Goal: Information Seeking & Learning: Learn about a topic

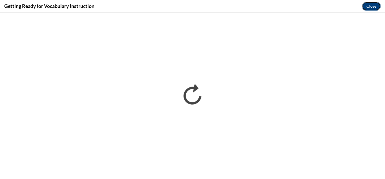
click at [373, 7] on button "Close" at bounding box center [371, 6] width 19 height 9
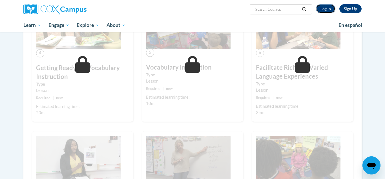
click at [327, 11] on link "Log In" at bounding box center [325, 8] width 19 height 9
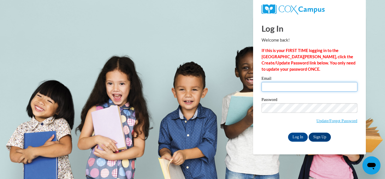
click at [271, 88] on input "Email" at bounding box center [310, 87] width 96 height 10
type input "raye7403@gmail.com"
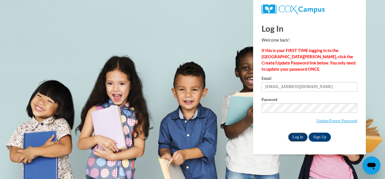
click at [303, 136] on input "Log In" at bounding box center [298, 136] width 20 height 9
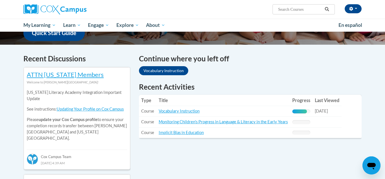
scroll to position [160, 0]
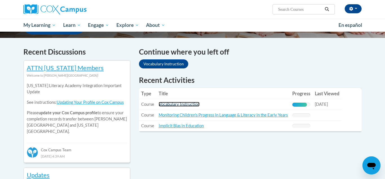
click at [196, 104] on link "Vocabulary Instruction" at bounding box center [179, 104] width 41 height 5
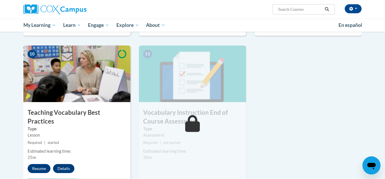
scroll to position [573, 0]
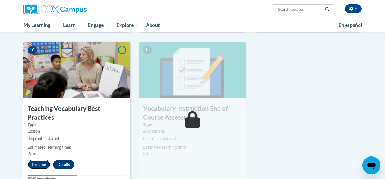
click at [39, 160] on button "Resume" at bounding box center [39, 164] width 23 height 9
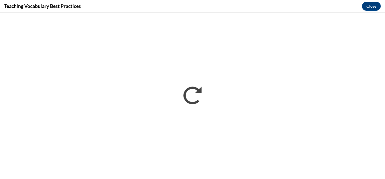
scroll to position [0, 0]
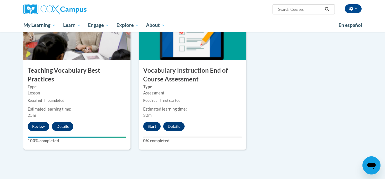
scroll to position [613, 0]
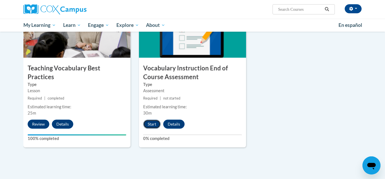
click at [157, 123] on button "Start" at bounding box center [151, 123] width 17 height 9
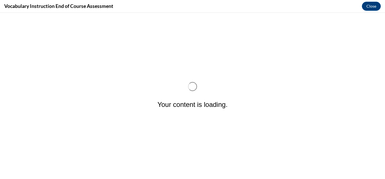
scroll to position [0, 0]
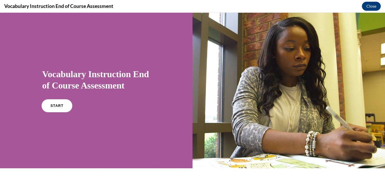
click at [58, 106] on span "START" at bounding box center [56, 106] width 13 height 4
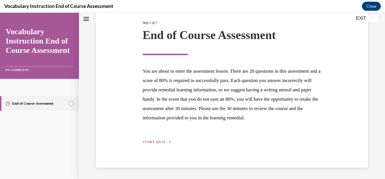
scroll to position [81, 0]
click at [155, 142] on span "START QUIZ" at bounding box center [154, 142] width 23 height 4
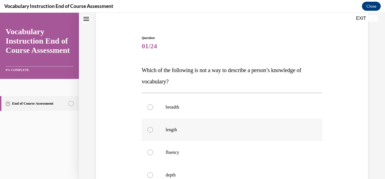
scroll to position [49, 0]
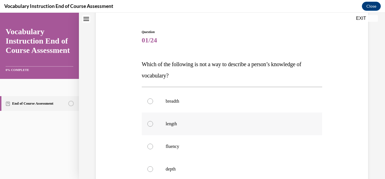
click at [151, 123] on div at bounding box center [151, 124] width 6 height 6
click at [151, 123] on input "length" at bounding box center [151, 124] width 6 height 6
radio input "true"
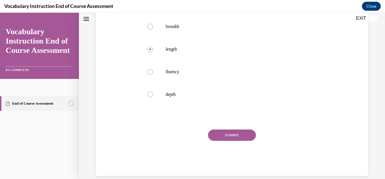
scroll to position [124, 0]
click at [234, 134] on button "SUBMIT" at bounding box center [232, 133] width 48 height 11
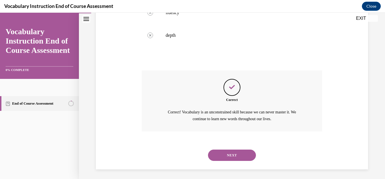
scroll to position [184, 0]
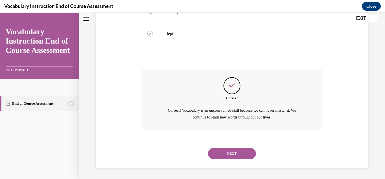
click at [234, 153] on button "NEXT" at bounding box center [232, 153] width 48 height 11
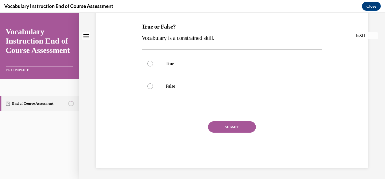
scroll to position [0, 0]
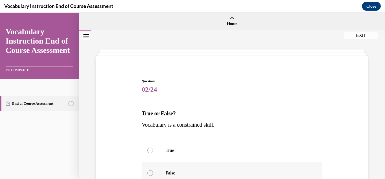
click at [152, 173] on div at bounding box center [151, 173] width 6 height 6
click at [152, 173] on input "False" at bounding box center [151, 173] width 6 height 6
radio input "true"
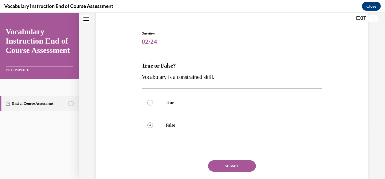
scroll to position [49, 0]
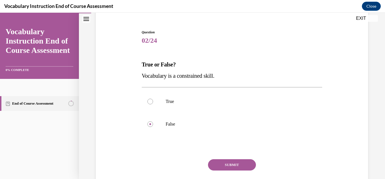
click at [229, 166] on button "SUBMIT" at bounding box center [232, 164] width 48 height 11
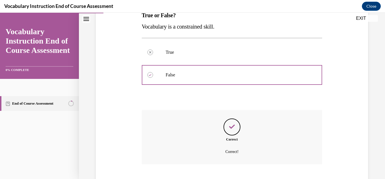
scroll to position [132, 0]
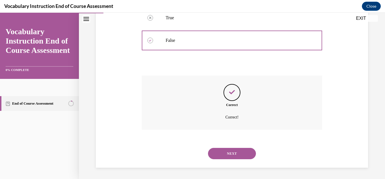
click at [230, 154] on button "NEXT" at bounding box center [232, 153] width 48 height 11
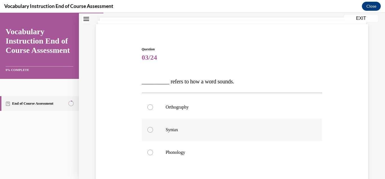
scroll to position [32, 0]
click at [150, 151] on div at bounding box center [151, 152] width 6 height 6
click at [150, 151] on input "Phonology" at bounding box center [151, 152] width 6 height 6
radio input "true"
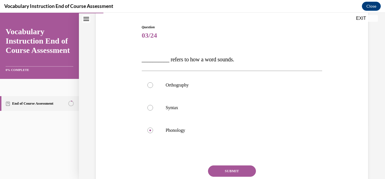
scroll to position [65, 0]
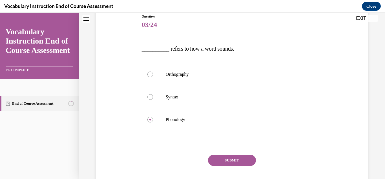
click at [240, 163] on button "SUBMIT" at bounding box center [232, 159] width 48 height 11
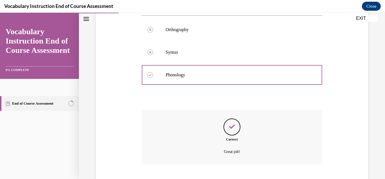
scroll to position [144, 0]
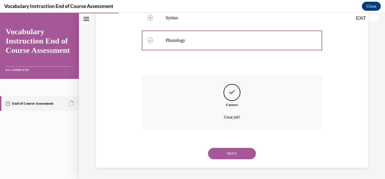
click at [237, 156] on button "NEXT" at bounding box center [232, 153] width 48 height 11
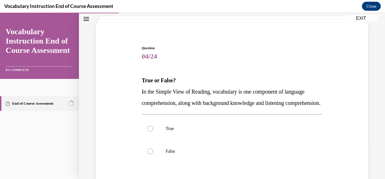
scroll to position [38, 0]
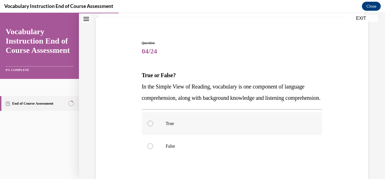
click at [151, 126] on div at bounding box center [151, 123] width 6 height 6
click at [151, 126] on input "True" at bounding box center [151, 123] width 6 height 6
radio input "true"
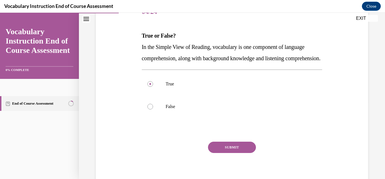
click at [216, 153] on button "SUBMIT" at bounding box center [232, 146] width 48 height 11
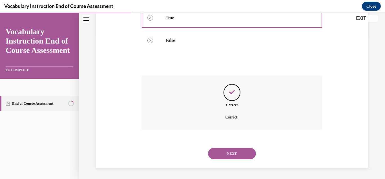
scroll to position [155, 0]
click at [222, 152] on button "NEXT" at bounding box center [232, 153] width 48 height 11
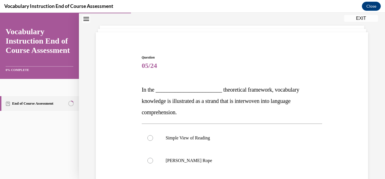
scroll to position [32, 0]
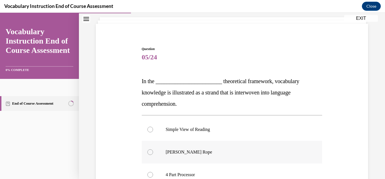
click at [149, 153] on div at bounding box center [151, 152] width 6 height 6
click at [149, 153] on input "Scarborough's Rope" at bounding box center [151, 152] width 6 height 6
radio input "true"
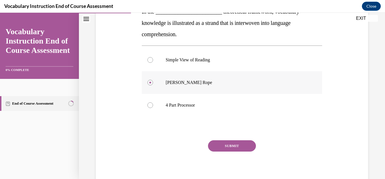
scroll to position [102, 0]
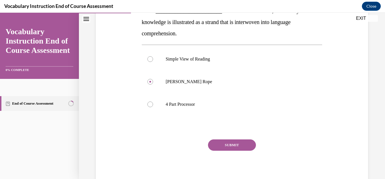
click at [229, 144] on button "SUBMIT" at bounding box center [232, 144] width 48 height 11
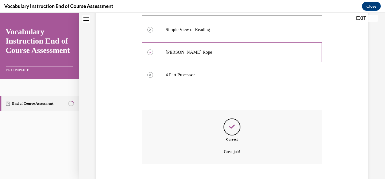
scroll to position [166, 0]
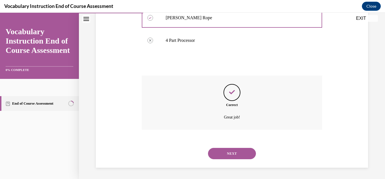
click at [230, 155] on button "NEXT" at bounding box center [232, 153] width 48 height 11
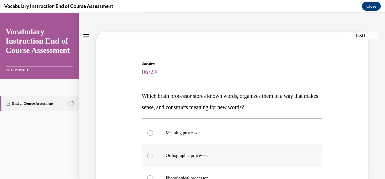
scroll to position [21, 0]
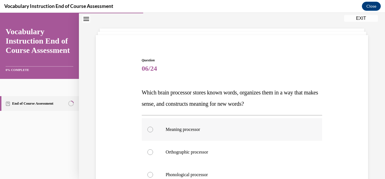
click at [151, 131] on div at bounding box center [151, 129] width 6 height 6
click at [151, 131] on input "Meaning processor" at bounding box center [151, 129] width 6 height 6
radio input "true"
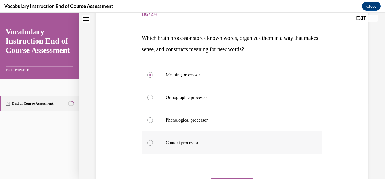
scroll to position [80, 0]
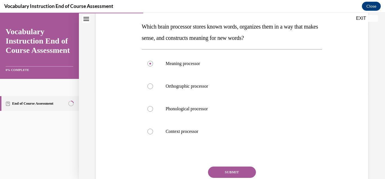
click at [226, 172] on button "SUBMIT" at bounding box center [232, 171] width 48 height 11
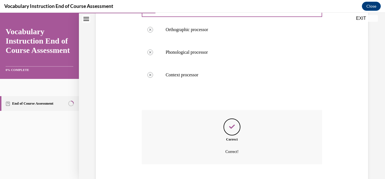
scroll to position [177, 0]
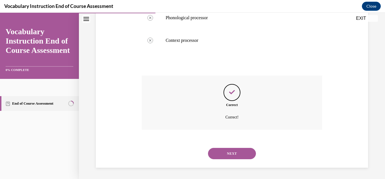
click at [237, 156] on button "NEXT" at bounding box center [232, 153] width 48 height 11
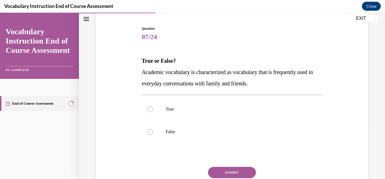
scroll to position [53, 0]
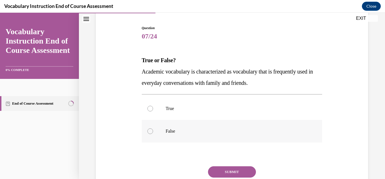
click at [152, 132] on div at bounding box center [151, 131] width 6 height 6
click at [152, 132] on input "False" at bounding box center [151, 131] width 6 height 6
radio input "true"
click at [231, 174] on button "SUBMIT" at bounding box center [232, 171] width 48 height 11
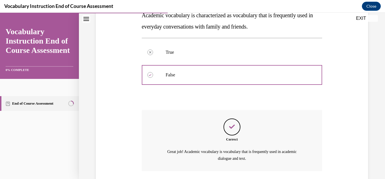
scroll to position [150, 0]
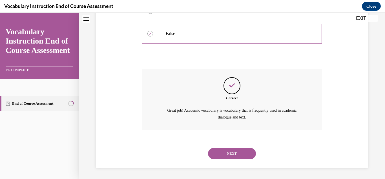
click at [239, 155] on button "NEXT" at bounding box center [232, 153] width 48 height 11
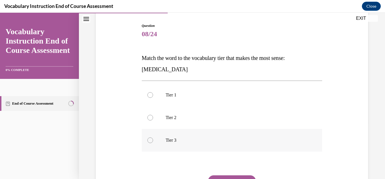
scroll to position [61, 0]
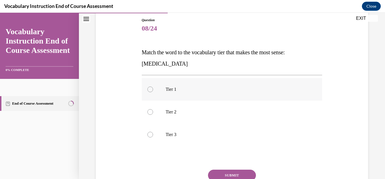
click at [153, 91] on label "Tier 1" at bounding box center [232, 89] width 181 height 23
click at [153, 91] on input "Tier 1" at bounding box center [151, 89] width 6 height 6
radio input "true"
click at [151, 113] on div at bounding box center [151, 112] width 6 height 6
click at [151, 113] on input "Tier 2" at bounding box center [151, 112] width 6 height 6
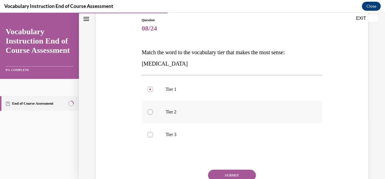
radio input "true"
click at [150, 135] on div at bounding box center [151, 134] width 6 height 6
click at [150, 135] on input "Tier 3" at bounding box center [151, 134] width 6 height 6
radio input "true"
click at [239, 173] on button "SUBMIT" at bounding box center [232, 174] width 48 height 11
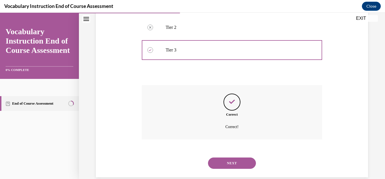
scroll to position [155, 0]
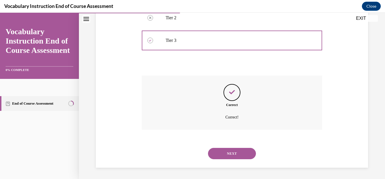
click at [234, 154] on button "NEXT" at bounding box center [232, 153] width 48 height 11
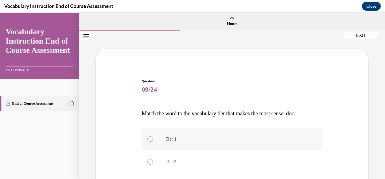
click at [151, 141] on div at bounding box center [151, 139] width 6 height 6
click at [151, 141] on input "Tier 1" at bounding box center [151, 139] width 6 height 6
radio input "true"
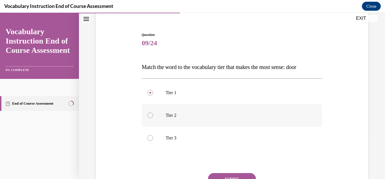
scroll to position [50, 0]
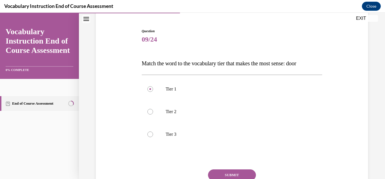
click at [233, 175] on button "SUBMIT" at bounding box center [232, 174] width 48 height 11
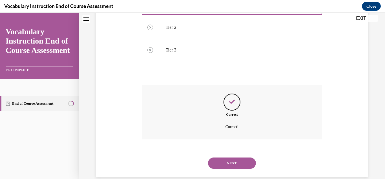
scroll to position [144, 0]
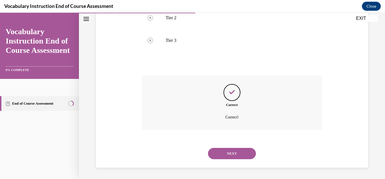
click at [239, 151] on button "NEXT" at bounding box center [232, 153] width 48 height 11
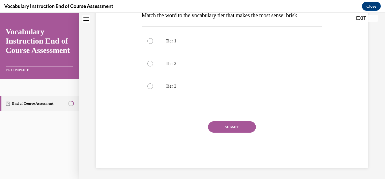
scroll to position [0, 0]
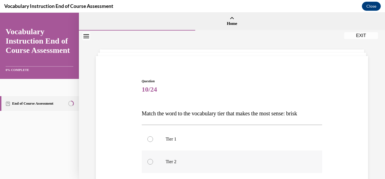
click at [151, 163] on div at bounding box center [151, 162] width 6 height 6
click at [151, 163] on input "Tier 2" at bounding box center [151, 162] width 6 height 6
radio input "true"
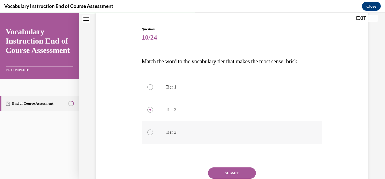
scroll to position [56, 0]
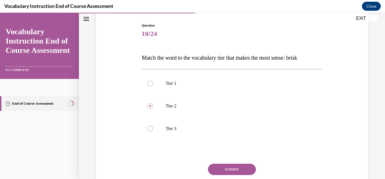
click at [241, 168] on button "SUBMIT" at bounding box center [232, 168] width 48 height 11
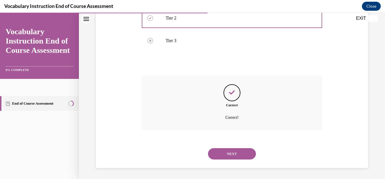
scroll to position [144, 0]
click at [234, 154] on button "NEXT" at bounding box center [232, 153] width 48 height 11
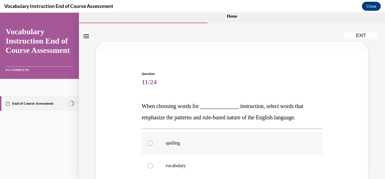
scroll to position [9, 0]
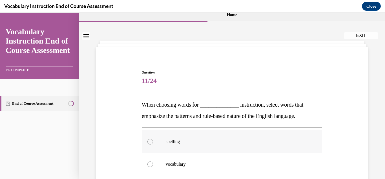
click at [150, 142] on div at bounding box center [151, 142] width 6 height 6
click at [150, 142] on input "spelling" at bounding box center [151, 142] width 6 height 6
radio input "true"
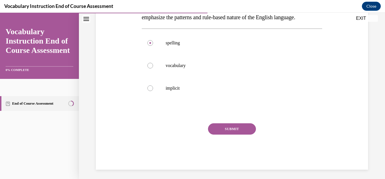
click at [237, 131] on button "SUBMIT" at bounding box center [232, 128] width 48 height 11
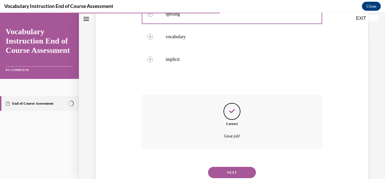
scroll to position [155, 0]
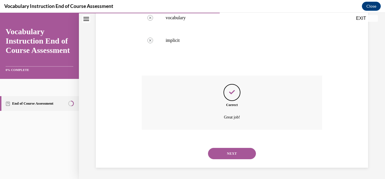
click at [235, 157] on button "NEXT" at bounding box center [232, 153] width 48 height 11
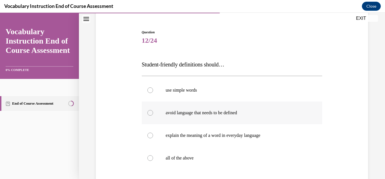
scroll to position [62, 0]
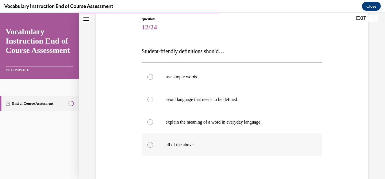
click at [150, 143] on div at bounding box center [151, 145] width 6 height 6
click at [150, 143] on input "all of the above" at bounding box center [151, 145] width 6 height 6
radio input "true"
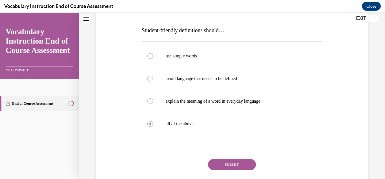
scroll to position [84, 0]
click at [233, 166] on button "SUBMIT" at bounding box center [232, 163] width 48 height 11
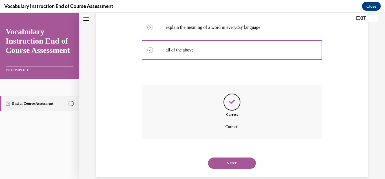
scroll to position [166, 0]
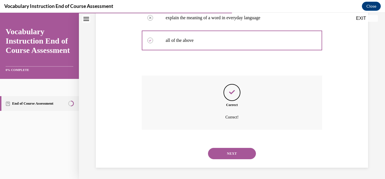
click at [234, 155] on button "NEXT" at bounding box center [232, 153] width 48 height 11
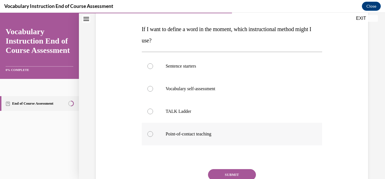
scroll to position [86, 0]
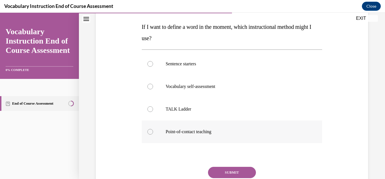
click at [150, 130] on div at bounding box center [151, 132] width 6 height 6
click at [150, 130] on input "Point-of-contact teaching" at bounding box center [151, 132] width 6 height 6
radio input "true"
click at [235, 173] on button "SUBMIT" at bounding box center [232, 171] width 48 height 11
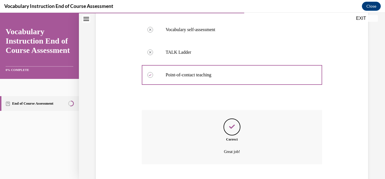
scroll to position [177, 0]
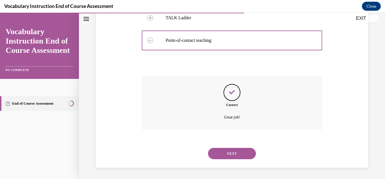
click at [242, 153] on button "NEXT" at bounding box center [232, 153] width 48 height 11
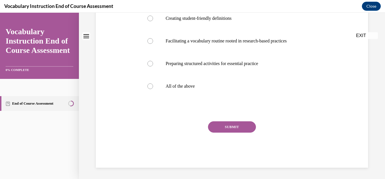
scroll to position [0, 0]
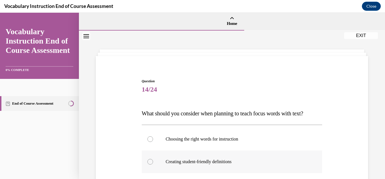
click at [150, 161] on div at bounding box center [151, 162] width 6 height 6
click at [150, 161] on input "Creating student-friendly definitions" at bounding box center [151, 162] width 6 height 6
radio input "true"
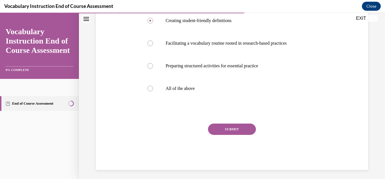
scroll to position [143, 0]
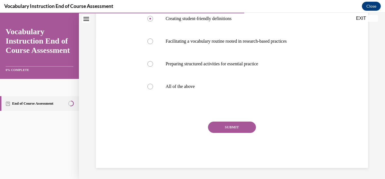
click at [230, 128] on button "SUBMIT" at bounding box center [232, 126] width 48 height 11
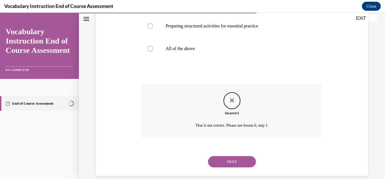
scroll to position [183, 0]
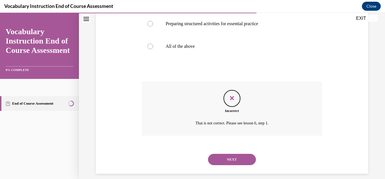
click at [232, 156] on button "NEXT" at bounding box center [232, 158] width 48 height 11
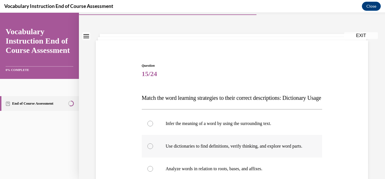
scroll to position [19, 0]
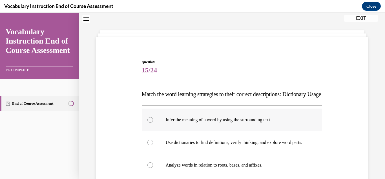
click at [151, 122] on div at bounding box center [151, 120] width 6 height 6
click at [151, 122] on input "Infer the meaning of a word by using the surrounding text." at bounding box center [151, 120] width 6 height 6
radio input "true"
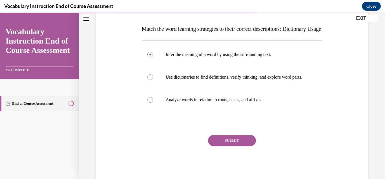
click at [235, 146] on button "SUBMIT" at bounding box center [232, 140] width 48 height 11
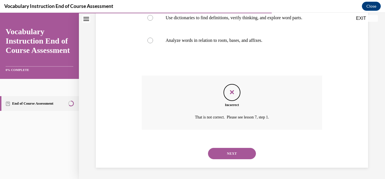
scroll to position [161, 0]
click at [238, 156] on button "NEXT" at bounding box center [232, 153] width 48 height 11
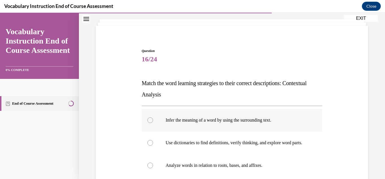
scroll to position [59, 0]
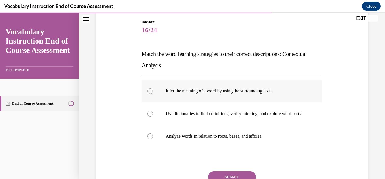
click at [151, 91] on div at bounding box center [151, 91] width 6 height 6
click at [151, 91] on input "Infer the meaning of a word by using the surrounding text." at bounding box center [151, 91] width 6 height 6
radio input "true"
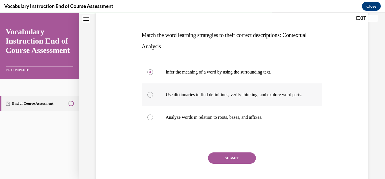
scroll to position [80, 0]
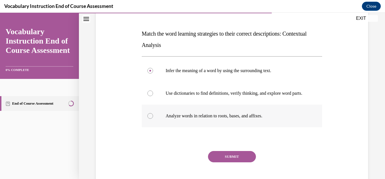
click at [150, 118] on div at bounding box center [151, 116] width 6 height 6
click at [150, 118] on input "Analyze words in relation to roots, bases, and affixes." at bounding box center [151, 116] width 6 height 6
radio input "true"
click at [234, 162] on button "SUBMIT" at bounding box center [232, 156] width 48 height 11
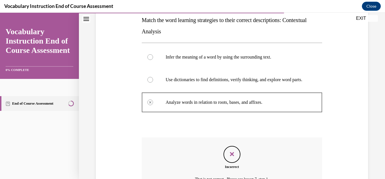
scroll to position [93, 0]
click at [150, 56] on div at bounding box center [151, 57] width 6 height 6
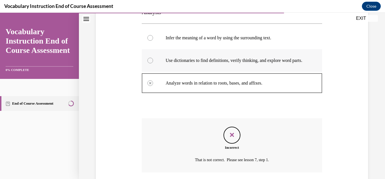
scroll to position [161, 0]
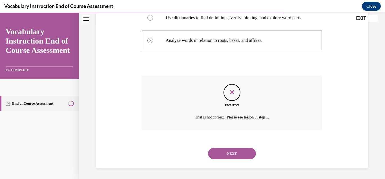
click at [229, 153] on button "NEXT" at bounding box center [232, 153] width 48 height 11
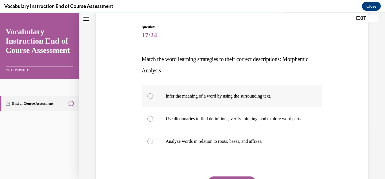
scroll to position [58, 0]
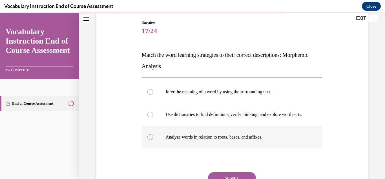
click at [150, 140] on div at bounding box center [151, 137] width 6 height 6
click at [150, 140] on input "Analyze words in relation to roots, bases, and affixes." at bounding box center [151, 137] width 6 height 6
radio input "true"
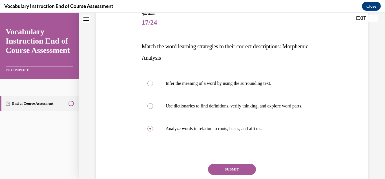
scroll to position [67, 0]
click at [226, 172] on button "SUBMIT" at bounding box center [232, 168] width 48 height 11
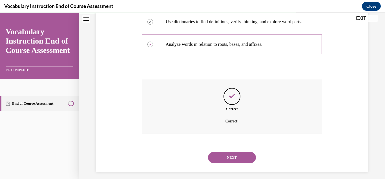
scroll to position [161, 0]
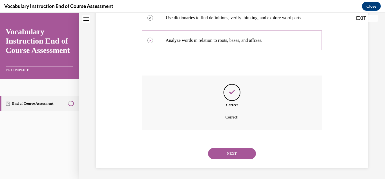
click at [232, 154] on button "NEXT" at bounding box center [232, 153] width 48 height 11
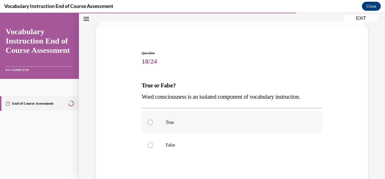
scroll to position [28, 0]
click at [152, 122] on div at bounding box center [151, 122] width 6 height 6
click at [152, 122] on input "True" at bounding box center [151, 122] width 6 height 6
radio input "true"
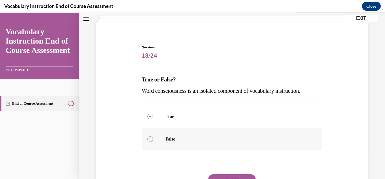
scroll to position [41, 0]
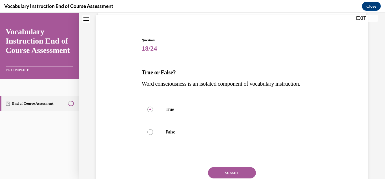
click at [229, 171] on button "SUBMIT" at bounding box center [232, 172] width 48 height 11
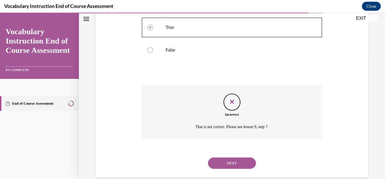
scroll to position [132, 0]
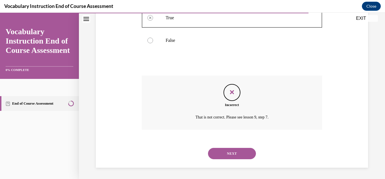
click at [230, 151] on button "NEXT" at bounding box center [232, 153] width 48 height 11
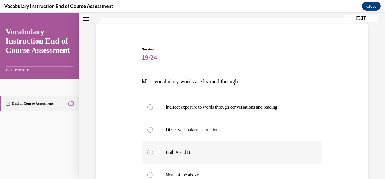
scroll to position [54, 0]
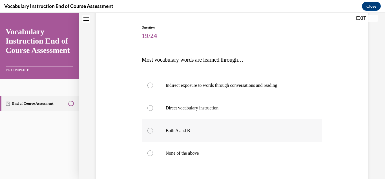
click at [151, 132] on div at bounding box center [151, 131] width 6 height 6
click at [151, 132] on input "Both A and B" at bounding box center [151, 131] width 6 height 6
radio input "true"
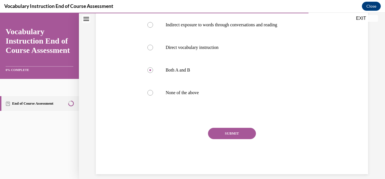
scroll to position [120, 0]
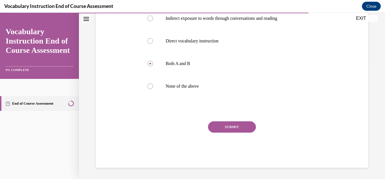
click at [230, 126] on button "SUBMIT" at bounding box center [232, 126] width 48 height 11
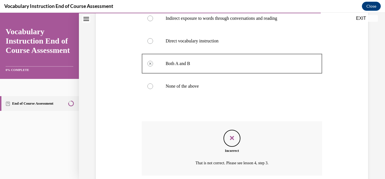
scroll to position [166, 0]
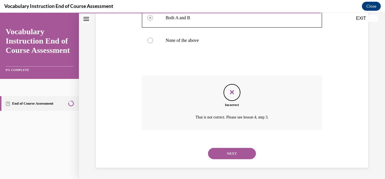
click at [234, 151] on button "NEXT" at bounding box center [232, 153] width 48 height 11
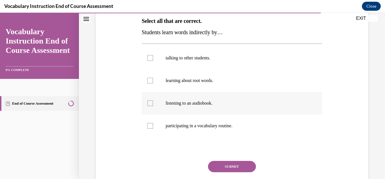
scroll to position [94, 0]
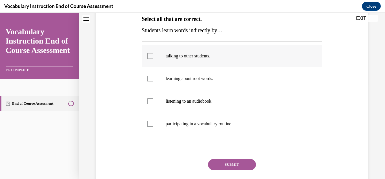
click at [149, 56] on div at bounding box center [151, 56] width 6 height 6
click at [149, 56] on input "talking to other students." at bounding box center [151, 56] width 6 height 6
checkbox input "true"
click at [150, 124] on div at bounding box center [151, 124] width 6 height 6
click at [150, 124] on input "participating in a vocabulary routine." at bounding box center [151, 124] width 6 height 6
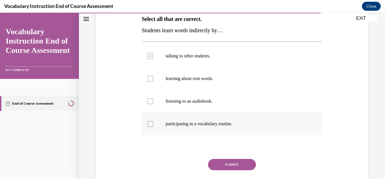
checkbox input "true"
click at [225, 165] on button "SUBMIT" at bounding box center [232, 164] width 48 height 11
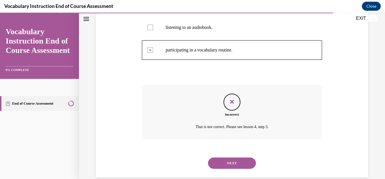
scroll to position [177, 0]
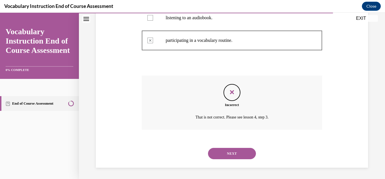
click at [230, 154] on button "NEXT" at bounding box center [232, 153] width 48 height 11
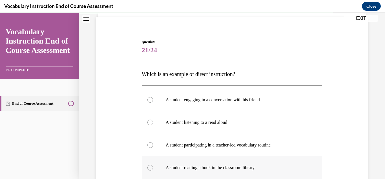
scroll to position [47, 0]
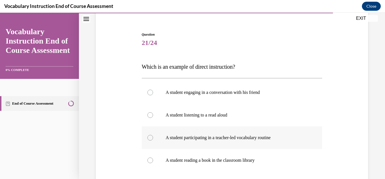
click at [150, 139] on div at bounding box center [151, 138] width 6 height 6
click at [150, 139] on input "A student participating in a teacher-led vocabulary routine" at bounding box center [151, 138] width 6 height 6
radio input "true"
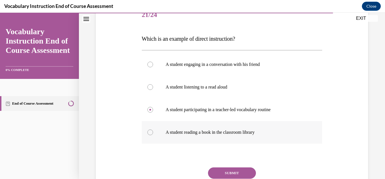
scroll to position [80, 0]
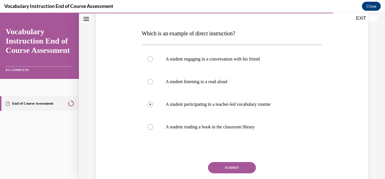
click at [227, 168] on button "SUBMIT" at bounding box center [232, 167] width 48 height 11
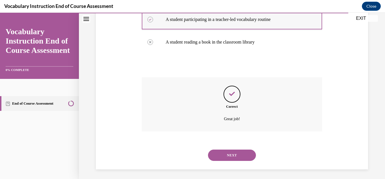
scroll to position [166, 0]
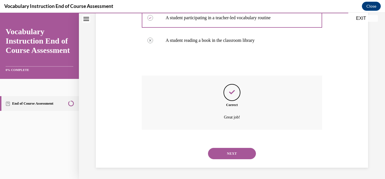
click at [232, 152] on button "NEXT" at bounding box center [232, 153] width 48 height 11
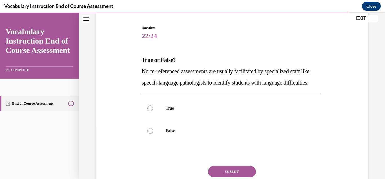
scroll to position [62, 0]
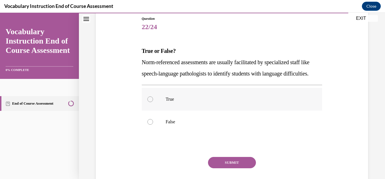
click at [151, 102] on div at bounding box center [151, 99] width 6 height 6
click at [151, 102] on input "True" at bounding box center [151, 99] width 6 height 6
radio input "true"
click at [225, 168] on button "SUBMIT" at bounding box center [232, 162] width 48 height 11
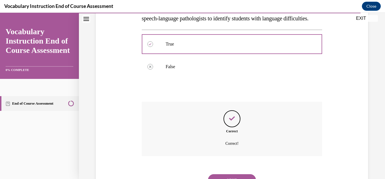
scroll to position [155, 0]
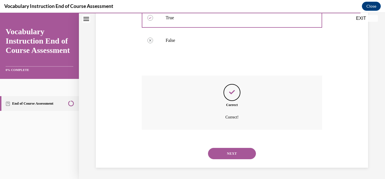
click at [228, 157] on button "NEXT" at bounding box center [232, 153] width 48 height 11
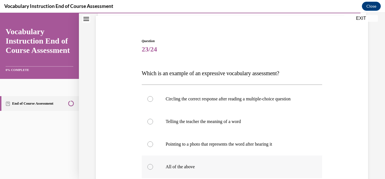
scroll to position [40, 0]
click at [151, 168] on div at bounding box center [151, 166] width 6 height 6
click at [151, 168] on input "All of the above" at bounding box center [151, 166] width 6 height 6
radio input "true"
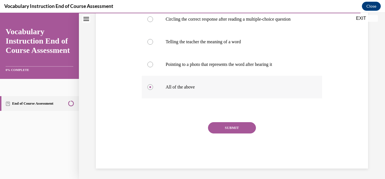
scroll to position [120, 0]
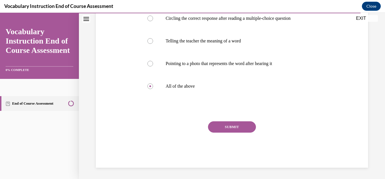
click at [238, 127] on button "SUBMIT" at bounding box center [232, 126] width 48 height 11
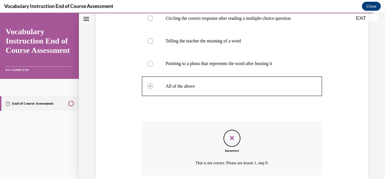
scroll to position [166, 0]
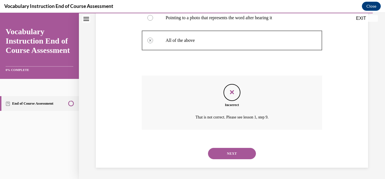
click at [237, 152] on button "NEXT" at bounding box center [232, 153] width 48 height 11
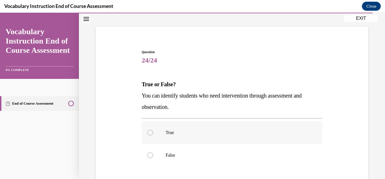
scroll to position [38, 0]
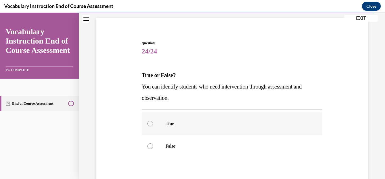
click at [152, 122] on div at bounding box center [151, 123] width 6 height 6
click at [152, 122] on input "True" at bounding box center [151, 123] width 6 height 6
radio input "true"
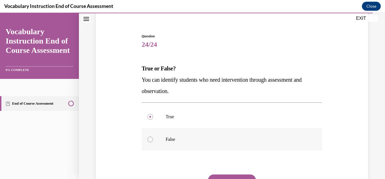
scroll to position [89, 0]
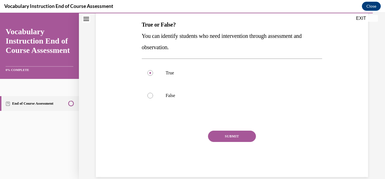
click at [229, 134] on button "SUBMIT" at bounding box center [232, 135] width 48 height 11
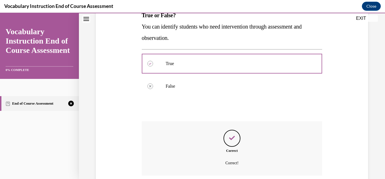
scroll to position [144, 0]
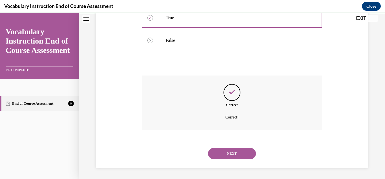
click at [229, 146] on div "NEXT" at bounding box center [232, 153] width 181 height 23
click at [228, 152] on button "NEXT" at bounding box center [232, 153] width 48 height 11
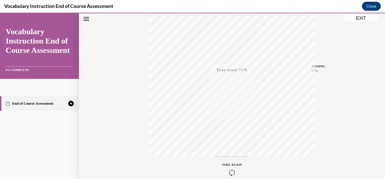
scroll to position [123, 0]
click at [231, 139] on div "TAKE AGAIN" at bounding box center [232, 140] width 20 height 13
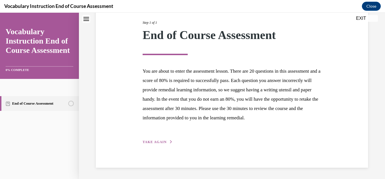
scroll to position [81, 0]
click at [153, 142] on span "TAKE AGAIN" at bounding box center [155, 142] width 24 height 4
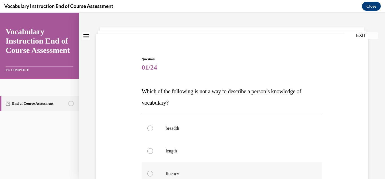
scroll to position [25, 0]
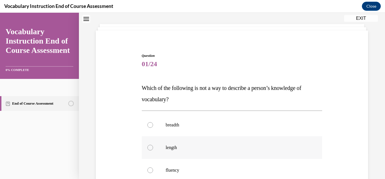
click at [151, 148] on div at bounding box center [151, 147] width 6 height 6
click at [151, 148] on input "length" at bounding box center [151, 147] width 6 height 6
radio input "true"
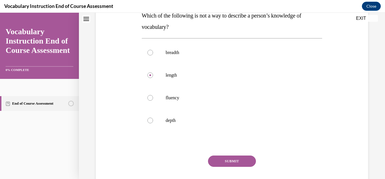
scroll to position [112, 0]
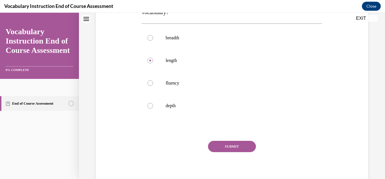
click at [227, 144] on button "SUBMIT" at bounding box center [232, 145] width 48 height 11
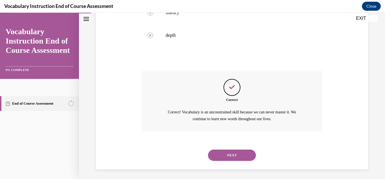
scroll to position [184, 0]
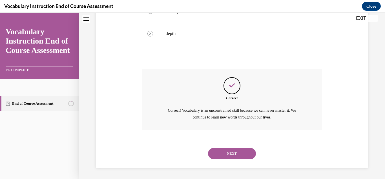
click at [229, 153] on button "NEXT" at bounding box center [232, 153] width 48 height 11
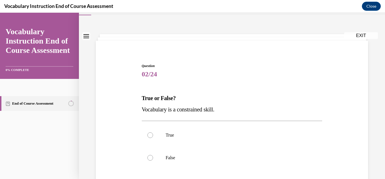
scroll to position [16, 0]
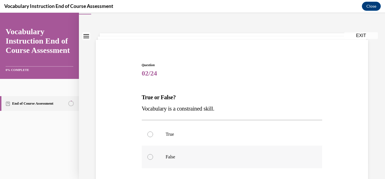
click at [149, 157] on div at bounding box center [151, 157] width 6 height 6
click at [149, 157] on input "False" at bounding box center [151, 157] width 6 height 6
radio input "true"
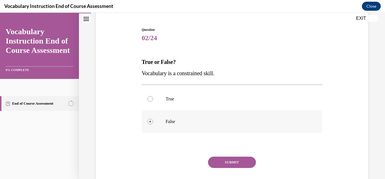
click at [218, 164] on button "SUBMIT" at bounding box center [232, 161] width 48 height 11
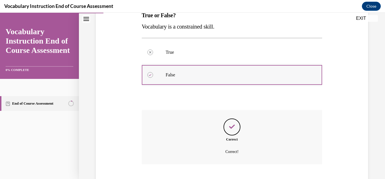
scroll to position [132, 0]
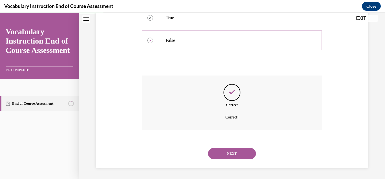
click at [228, 153] on button "NEXT" at bounding box center [232, 153] width 48 height 11
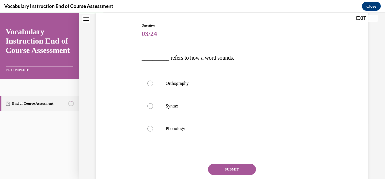
scroll to position [56, 0]
click at [150, 128] on div at bounding box center [151, 128] width 6 height 6
click at [150, 128] on input "Phonology" at bounding box center [151, 128] width 6 height 6
radio input "true"
click at [227, 169] on button "SUBMIT" at bounding box center [232, 168] width 48 height 11
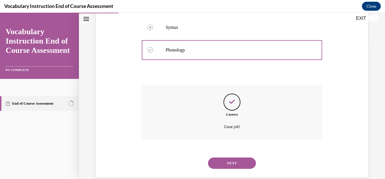
scroll to position [144, 0]
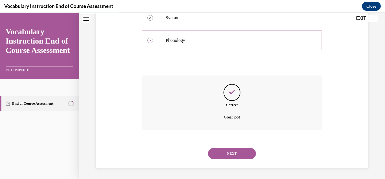
click at [235, 154] on button "NEXT" at bounding box center [232, 153] width 48 height 11
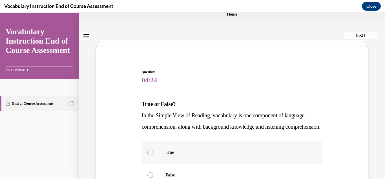
scroll to position [17, 0]
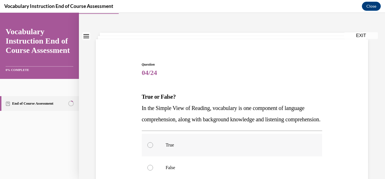
click at [149, 148] on div at bounding box center [151, 145] width 6 height 6
click at [149, 148] on input "True" at bounding box center [151, 145] width 6 height 6
radio input "true"
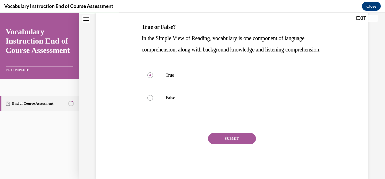
click at [221, 144] on button "SUBMIT" at bounding box center [232, 138] width 48 height 11
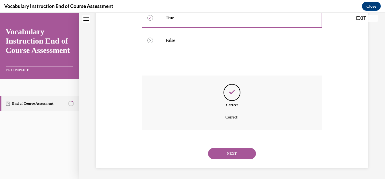
scroll to position [155, 0]
click at [241, 151] on button "NEXT" at bounding box center [232, 153] width 48 height 11
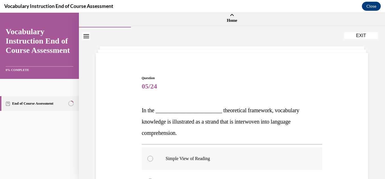
scroll to position [33, 0]
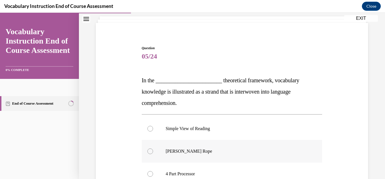
click at [151, 151] on div at bounding box center [151, 151] width 6 height 6
click at [151, 151] on input "Scarborough's Rope" at bounding box center [151, 151] width 6 height 6
radio input "true"
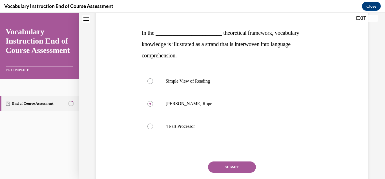
click at [219, 166] on button "SUBMIT" at bounding box center [232, 166] width 48 height 11
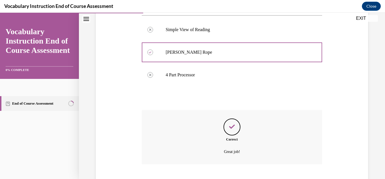
scroll to position [166, 0]
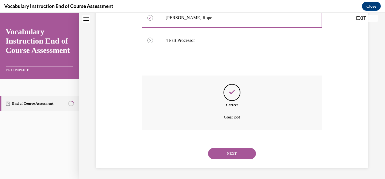
click at [230, 152] on button "NEXT" at bounding box center [232, 153] width 48 height 11
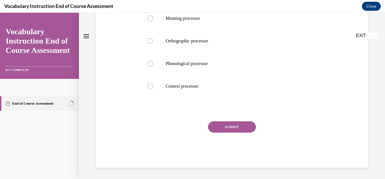
scroll to position [0, 0]
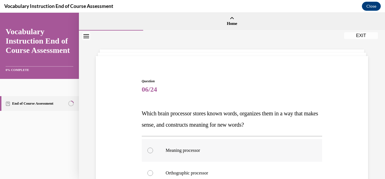
click at [151, 151] on div at bounding box center [151, 150] width 6 height 6
click at [151, 151] on input "Meaning processor" at bounding box center [151, 150] width 6 height 6
radio input "true"
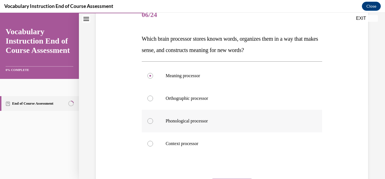
scroll to position [82, 0]
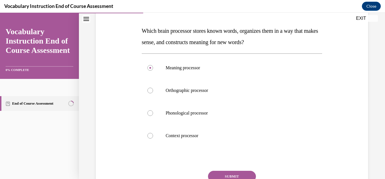
click at [224, 176] on button "SUBMIT" at bounding box center [232, 175] width 48 height 11
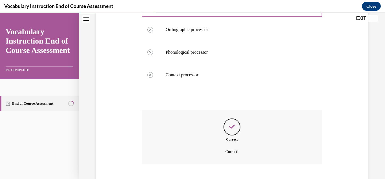
scroll to position [177, 0]
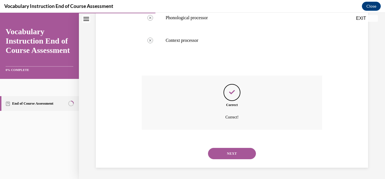
click at [226, 156] on button "NEXT" at bounding box center [232, 153] width 48 height 11
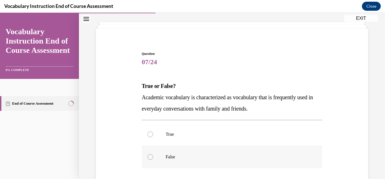
scroll to position [28, 0]
click at [150, 155] on div at bounding box center [151, 156] width 6 height 6
click at [150, 155] on input "False" at bounding box center [151, 156] width 6 height 6
radio input "true"
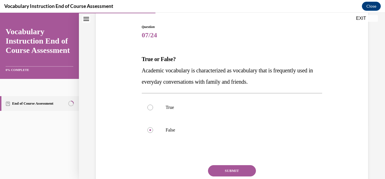
click at [217, 168] on button "SUBMIT" at bounding box center [232, 170] width 48 height 11
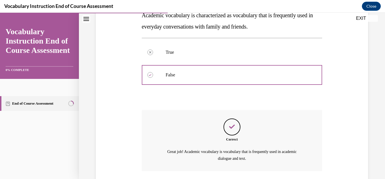
scroll to position [150, 0]
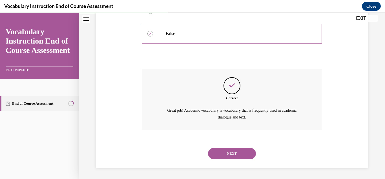
click at [229, 153] on button "NEXT" at bounding box center [232, 153] width 48 height 11
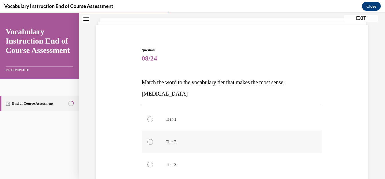
scroll to position [40, 0]
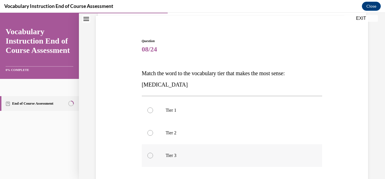
click at [151, 156] on div at bounding box center [151, 155] width 6 height 6
click at [151, 156] on input "Tier 3" at bounding box center [151, 155] width 6 height 6
radio input "true"
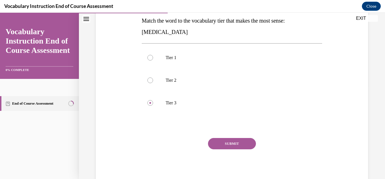
scroll to position [97, 0]
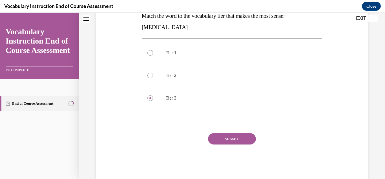
click at [237, 136] on button "SUBMIT" at bounding box center [232, 138] width 48 height 11
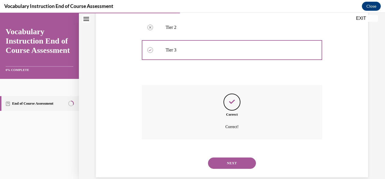
scroll to position [155, 0]
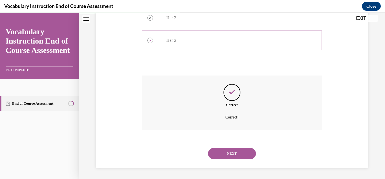
click at [234, 152] on button "NEXT" at bounding box center [232, 153] width 48 height 11
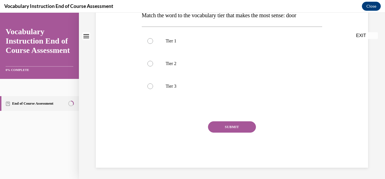
scroll to position [0, 0]
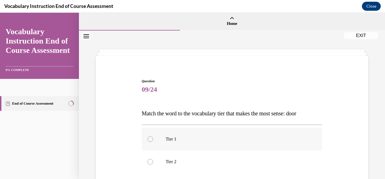
click at [150, 138] on div at bounding box center [151, 139] width 6 height 6
click at [150, 138] on input "Tier 1" at bounding box center [151, 139] width 6 height 6
radio input "true"
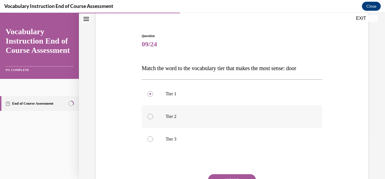
scroll to position [52, 0]
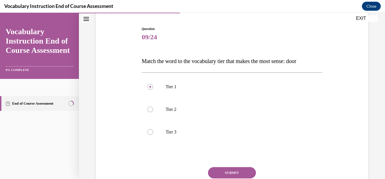
click at [223, 171] on button "SUBMIT" at bounding box center [232, 172] width 48 height 11
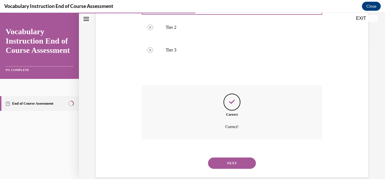
scroll to position [144, 0]
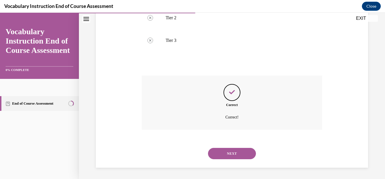
click at [232, 157] on button "NEXT" at bounding box center [232, 153] width 48 height 11
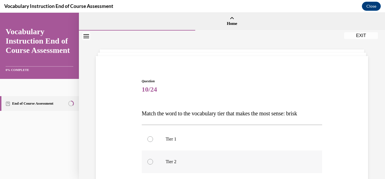
click at [151, 159] on div at bounding box center [151, 162] width 6 height 6
click at [151, 159] on input "Tier 2" at bounding box center [151, 162] width 6 height 6
radio input "true"
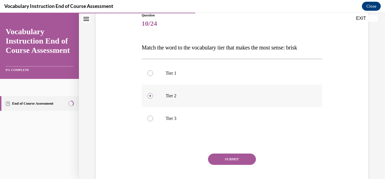
scroll to position [71, 0]
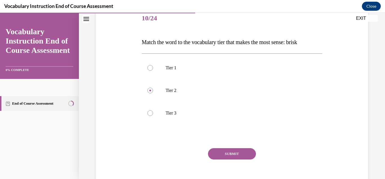
click at [227, 155] on button "SUBMIT" at bounding box center [232, 153] width 48 height 11
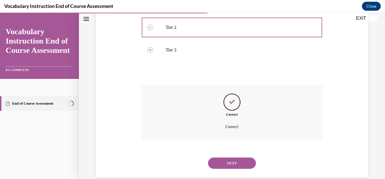
scroll to position [144, 0]
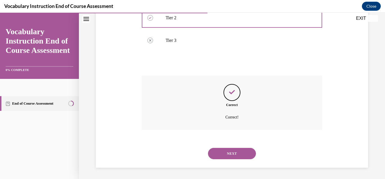
click at [227, 155] on button "NEXT" at bounding box center [232, 153] width 48 height 11
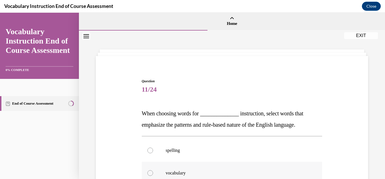
click at [151, 174] on div at bounding box center [151, 173] width 6 height 6
click at [151, 174] on input "vocabulary" at bounding box center [151, 173] width 6 height 6
radio input "true"
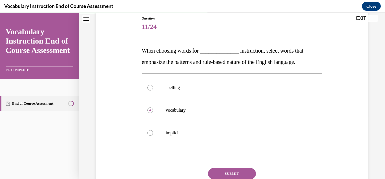
scroll to position [63, 0]
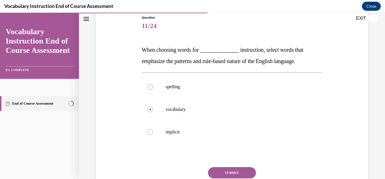
click at [236, 171] on button "SUBMIT" at bounding box center [232, 172] width 48 height 11
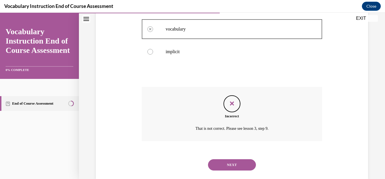
scroll to position [148, 0]
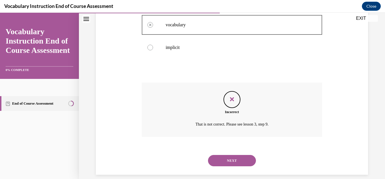
click at [236, 161] on button "NEXT" at bounding box center [232, 160] width 48 height 11
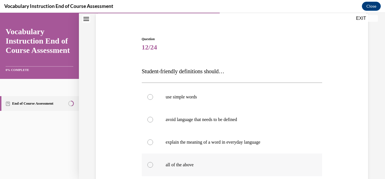
scroll to position [48, 0]
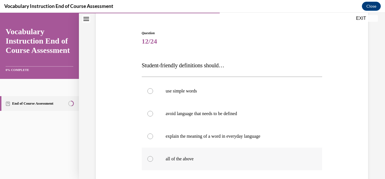
click at [151, 160] on div at bounding box center [151, 159] width 6 height 6
click at [151, 160] on input "all of the above" at bounding box center [151, 159] width 6 height 6
radio input "true"
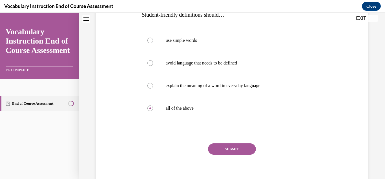
click at [227, 153] on button "SUBMIT" at bounding box center [232, 148] width 48 height 11
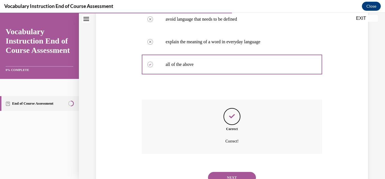
scroll to position [146, 0]
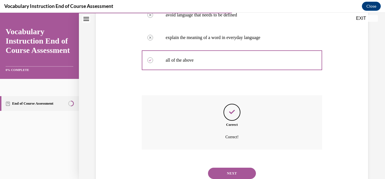
click at [230, 174] on button "NEXT" at bounding box center [232, 172] width 48 height 11
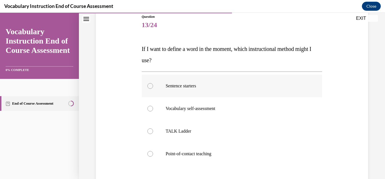
scroll to position [65, 0]
click at [149, 109] on div at bounding box center [151, 108] width 6 height 6
click at [149, 109] on input "Vocabulary self-assessment" at bounding box center [151, 108] width 6 height 6
radio input "true"
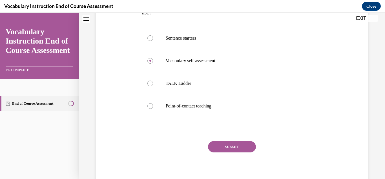
scroll to position [114, 0]
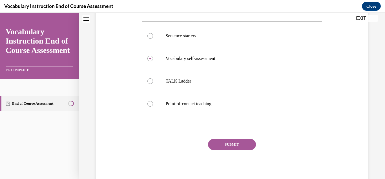
click at [228, 142] on button "SUBMIT" at bounding box center [232, 144] width 48 height 11
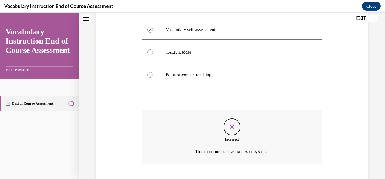
scroll to position [177, 0]
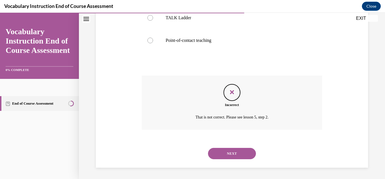
click at [231, 154] on button "NEXT" at bounding box center [232, 153] width 48 height 11
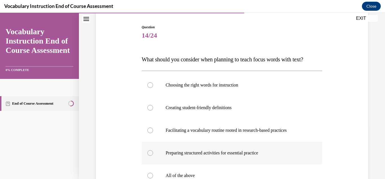
scroll to position [62, 0]
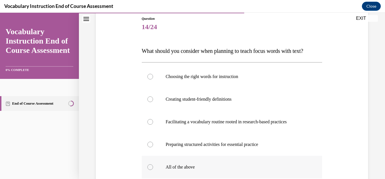
click at [150, 166] on div at bounding box center [151, 167] width 6 height 6
click at [150, 166] on input "All of the above" at bounding box center [151, 167] width 6 height 6
radio input "true"
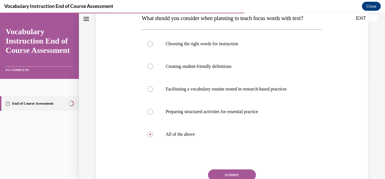
click at [218, 173] on button "SUBMIT" at bounding box center [232, 174] width 48 height 11
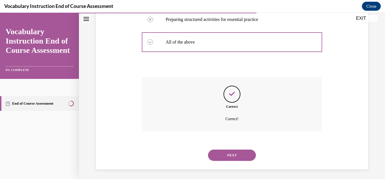
scroll to position [189, 0]
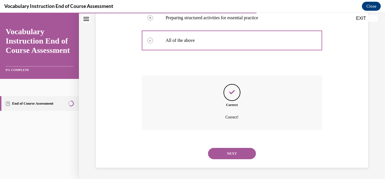
click at [235, 156] on button "NEXT" at bounding box center [232, 153] width 48 height 11
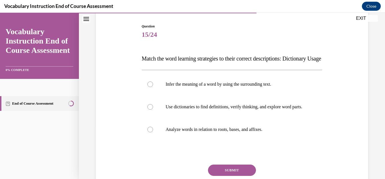
scroll to position [56, 0]
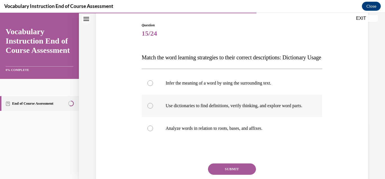
click at [149, 108] on div at bounding box center [151, 106] width 6 height 6
click at [149, 108] on input "Use dictionaries to find definitions, verify thinking, and explore word parts." at bounding box center [151, 106] width 6 height 6
radio input "true"
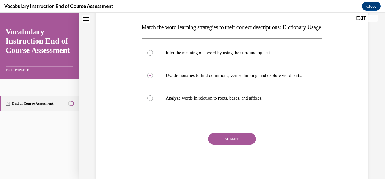
scroll to position [94, 0]
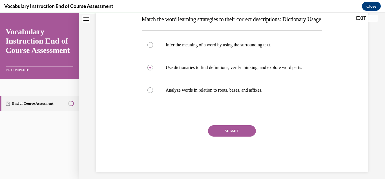
click at [221, 136] on button "SUBMIT" at bounding box center [232, 130] width 48 height 11
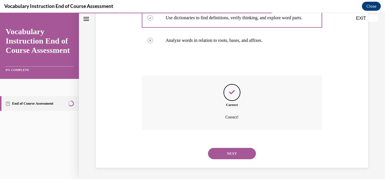
scroll to position [161, 0]
click at [223, 148] on button "NEXT" at bounding box center [232, 153] width 48 height 11
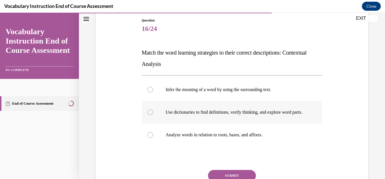
scroll to position [64, 0]
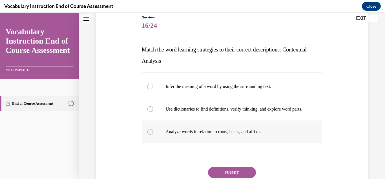
click at [151, 134] on div at bounding box center [151, 132] width 6 height 6
click at [151, 134] on input "Analyze words in relation to roots, bases, and affixes." at bounding box center [151, 132] width 6 height 6
radio input "true"
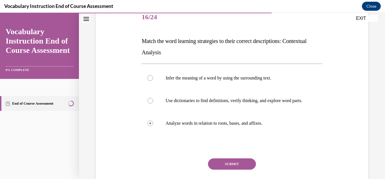
scroll to position [73, 0]
click at [234, 169] on button "SUBMIT" at bounding box center [232, 163] width 48 height 11
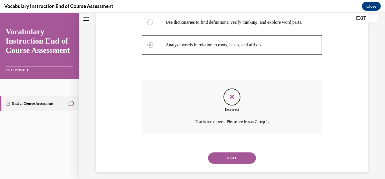
scroll to position [157, 0]
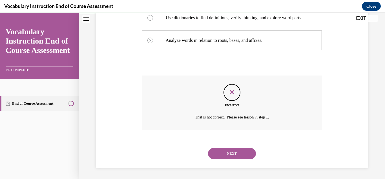
click at [236, 156] on button "NEXT" at bounding box center [232, 153] width 48 height 11
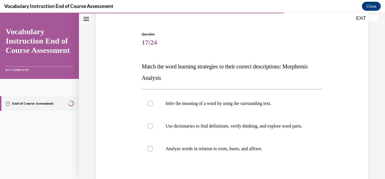
scroll to position [47, 0]
click at [149, 151] on div at bounding box center [151, 148] width 6 height 6
click at [149, 151] on input "Analyze words in relation to roots, bases, and affixes." at bounding box center [151, 148] width 6 height 6
radio input "true"
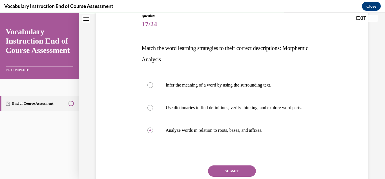
scroll to position [72, 0]
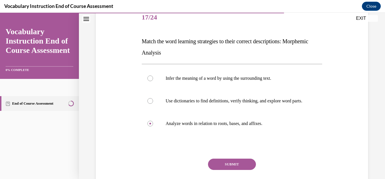
click at [220, 170] on button "SUBMIT" at bounding box center [232, 163] width 48 height 11
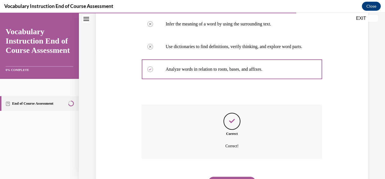
scroll to position [161, 0]
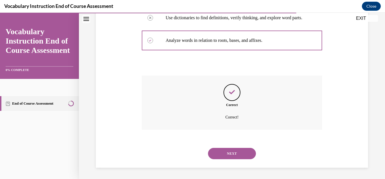
click at [229, 159] on div "NEXT" at bounding box center [232, 153] width 181 height 23
click at [228, 155] on button "NEXT" at bounding box center [232, 153] width 48 height 11
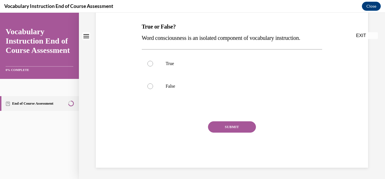
scroll to position [0, 0]
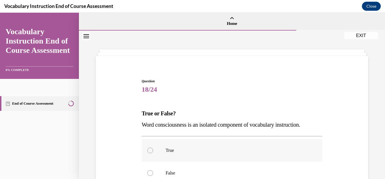
click at [151, 151] on div at bounding box center [151, 150] width 6 height 6
click at [151, 151] on input "True" at bounding box center [151, 150] width 6 height 6
radio input "true"
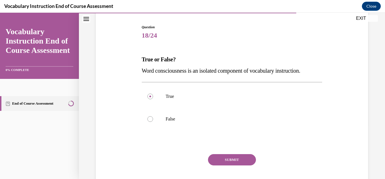
click at [237, 162] on button "SUBMIT" at bounding box center [232, 159] width 48 height 11
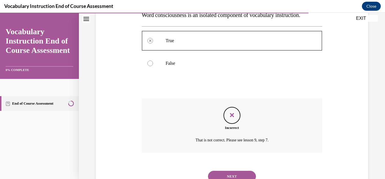
scroll to position [117, 0]
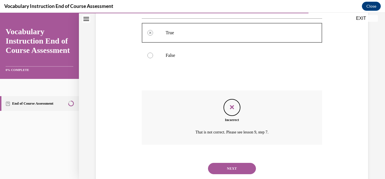
click at [227, 166] on button "NEXT" at bounding box center [232, 167] width 48 height 11
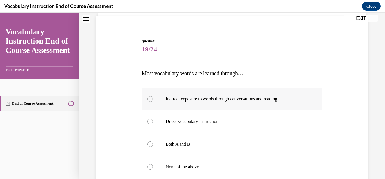
scroll to position [44, 0]
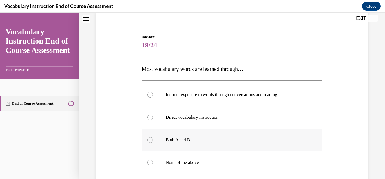
click at [151, 139] on div at bounding box center [151, 140] width 6 height 6
click at [151, 139] on input "Both A and B" at bounding box center [151, 140] width 6 height 6
radio input "true"
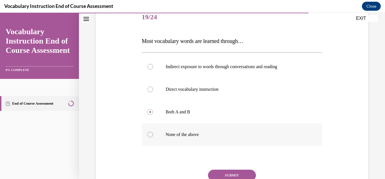
scroll to position [80, 0]
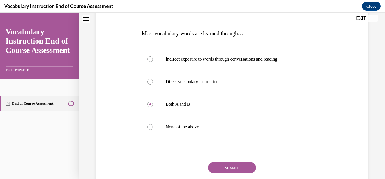
click at [232, 168] on button "SUBMIT" at bounding box center [232, 167] width 48 height 11
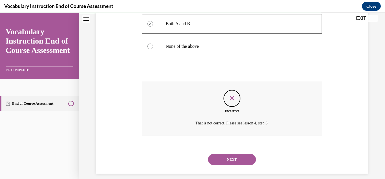
scroll to position [166, 0]
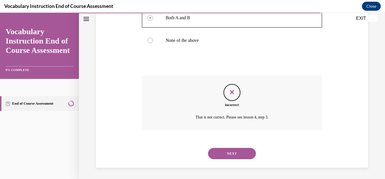
click at [230, 156] on button "NEXT" at bounding box center [232, 153] width 48 height 11
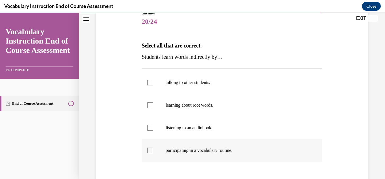
scroll to position [68, 0]
click at [150, 82] on div at bounding box center [151, 82] width 6 height 6
click at [150, 82] on input "talking to other students." at bounding box center [151, 82] width 6 height 6
checkbox input "true"
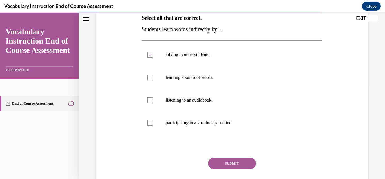
click at [239, 163] on button "SUBMIT" at bounding box center [232, 162] width 48 height 11
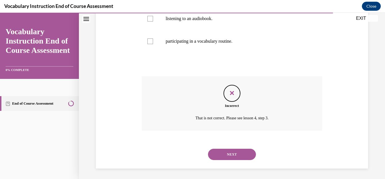
scroll to position [177, 0]
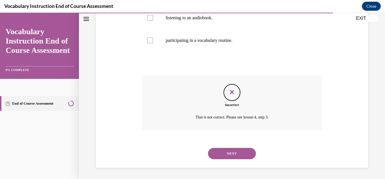
click at [232, 153] on button "NEXT" at bounding box center [232, 153] width 48 height 11
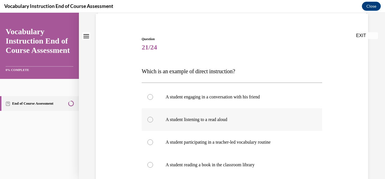
scroll to position [51, 0]
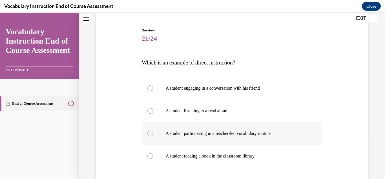
click at [151, 133] on div at bounding box center [151, 133] width 6 height 6
click at [151, 133] on input "A student participating in a teacher-led vocabulary routine" at bounding box center [151, 133] width 6 height 6
radio input "true"
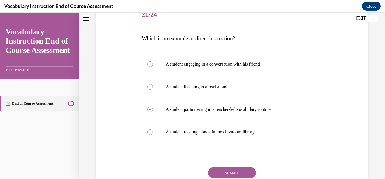
scroll to position [75, 0]
click at [229, 173] on button "SUBMIT" at bounding box center [232, 171] width 48 height 11
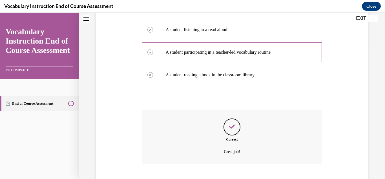
scroll to position [166, 0]
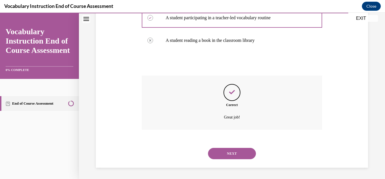
click at [237, 153] on button "NEXT" at bounding box center [232, 153] width 48 height 11
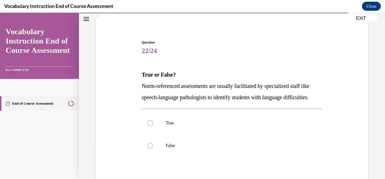
scroll to position [56, 0]
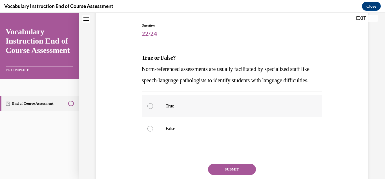
click at [151, 109] on div at bounding box center [151, 106] width 6 height 6
click at [151, 109] on input "True" at bounding box center [151, 106] width 6 height 6
radio input "true"
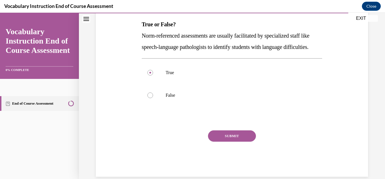
click at [241, 141] on button "SUBMIT" at bounding box center [232, 135] width 48 height 11
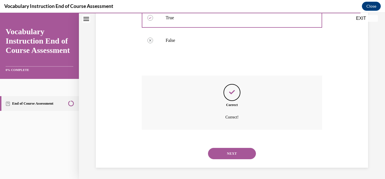
scroll to position [155, 0]
click at [236, 151] on button "NEXT" at bounding box center [232, 153] width 48 height 11
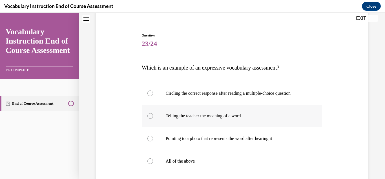
scroll to position [46, 0]
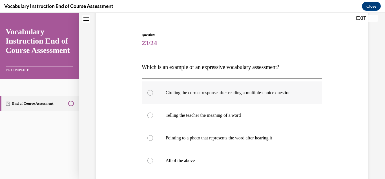
click at [150, 93] on div at bounding box center [151, 93] width 6 height 6
click at [150, 93] on input "Circling the correct response after reading a multiple-choice question" at bounding box center [151, 93] width 6 height 6
radio input "true"
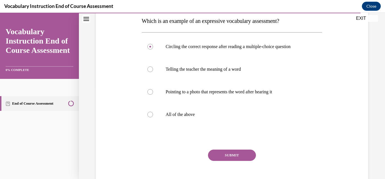
click at [234, 154] on button "SUBMIT" at bounding box center [232, 154] width 48 height 11
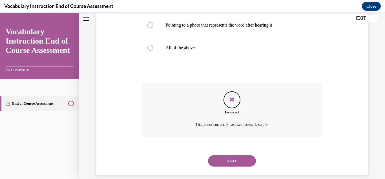
scroll to position [164, 0]
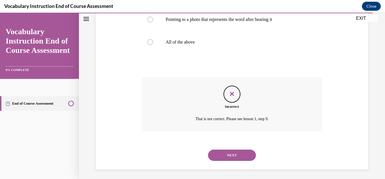
click at [235, 153] on button "NEXT" at bounding box center [232, 154] width 48 height 11
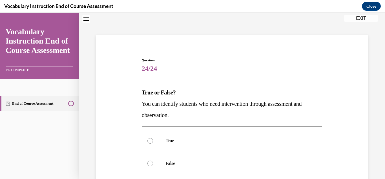
scroll to position [22, 0]
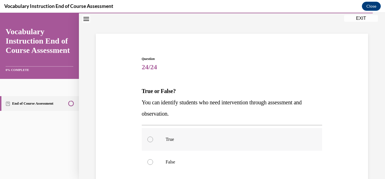
click at [150, 139] on div at bounding box center [151, 139] width 6 height 6
click at [150, 139] on input "True" at bounding box center [151, 139] width 6 height 6
radio input "true"
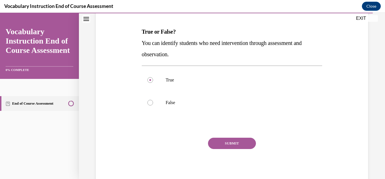
click at [234, 144] on button "SUBMIT" at bounding box center [232, 142] width 48 height 11
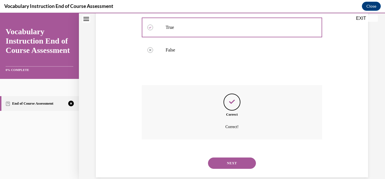
scroll to position [144, 0]
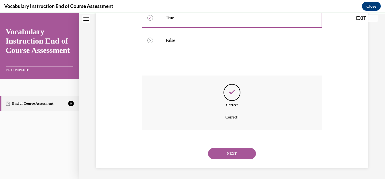
click at [229, 152] on button "NEXT" at bounding box center [232, 153] width 48 height 11
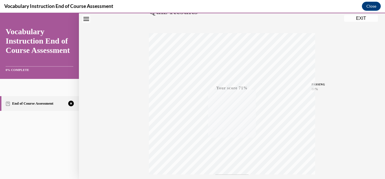
scroll to position [123, 0]
click at [238, 140] on div "TAKE AGAIN" at bounding box center [232, 140] width 20 height 13
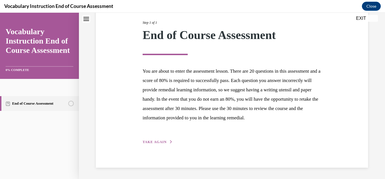
scroll to position [81, 0]
click at [166, 142] on button "TAKE AGAIN" at bounding box center [158, 141] width 30 height 5
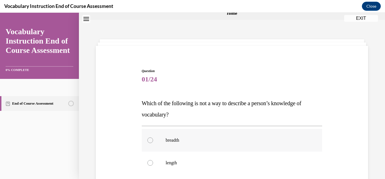
scroll to position [27, 0]
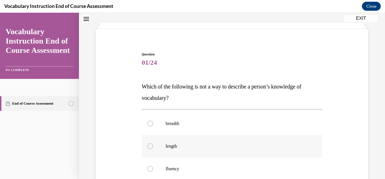
click at [151, 148] on div at bounding box center [151, 146] width 6 height 6
click at [151, 148] on input "length" at bounding box center [151, 146] width 6 height 6
radio input "true"
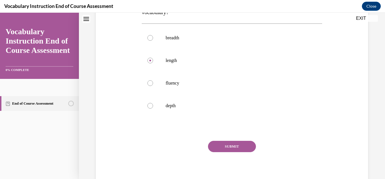
scroll to position [115, 0]
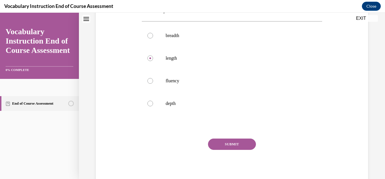
click at [227, 145] on button "SUBMIT" at bounding box center [232, 143] width 48 height 11
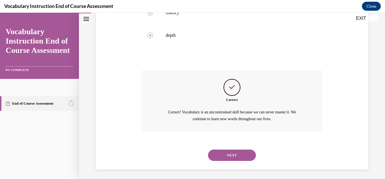
scroll to position [184, 0]
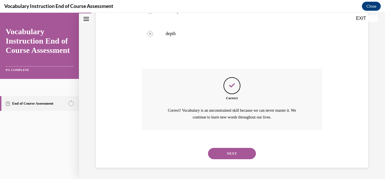
click at [226, 155] on button "NEXT" at bounding box center [232, 153] width 48 height 11
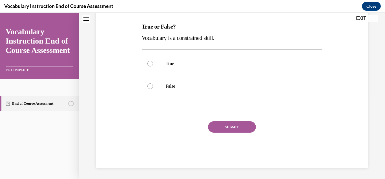
scroll to position [0, 0]
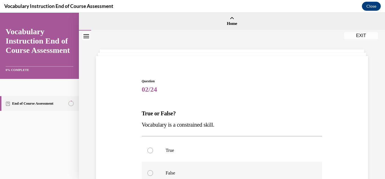
click at [148, 173] on div at bounding box center [151, 173] width 6 height 6
click at [148, 173] on input "False" at bounding box center [151, 173] width 6 height 6
radio input "true"
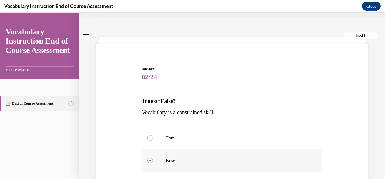
scroll to position [75, 0]
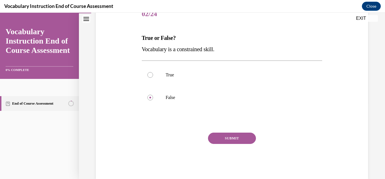
click at [238, 139] on button "SUBMIT" at bounding box center [232, 137] width 48 height 11
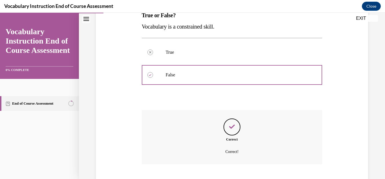
scroll to position [132, 0]
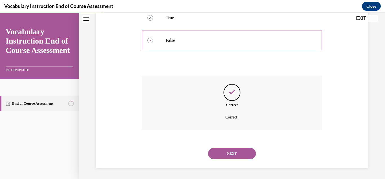
click at [232, 156] on button "NEXT" at bounding box center [232, 153] width 48 height 11
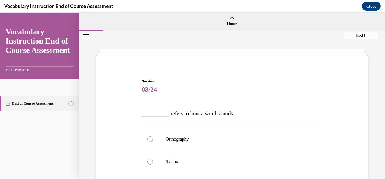
click at [232, 156] on label "Syntax" at bounding box center [232, 161] width 181 height 23
click at [153, 159] on input "Syntax" at bounding box center [151, 162] width 6 height 6
radio input "true"
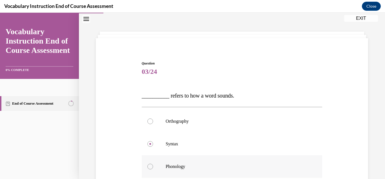
scroll to position [18, 0]
click at [151, 168] on div at bounding box center [151, 166] width 6 height 6
click at [151, 168] on input "Phonology" at bounding box center [151, 166] width 6 height 6
radio input "true"
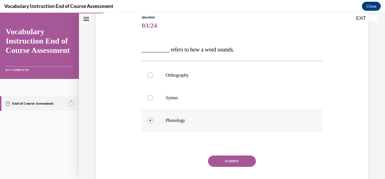
scroll to position [73, 0]
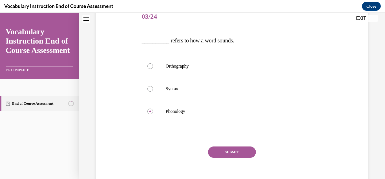
click at [238, 152] on button "SUBMIT" at bounding box center [232, 151] width 48 height 11
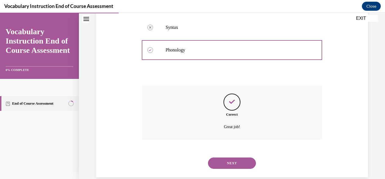
scroll to position [144, 0]
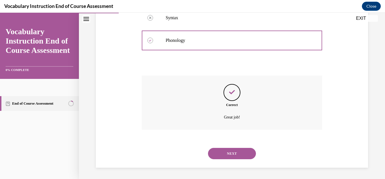
click at [238, 152] on button "NEXT" at bounding box center [232, 153] width 48 height 11
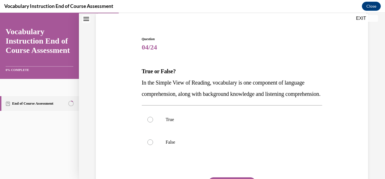
scroll to position [45, 0]
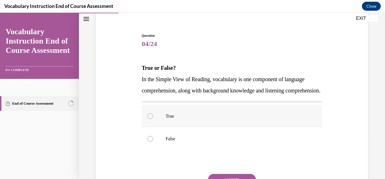
click at [150, 119] on div at bounding box center [151, 116] width 6 height 6
click at [150, 119] on input "True" at bounding box center [151, 116] width 6 height 6
radio input "true"
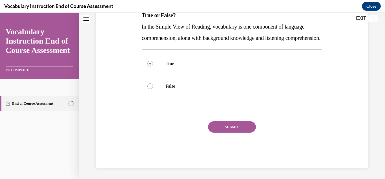
scroll to position [100, 0]
click at [232, 132] on button "SUBMIT" at bounding box center [232, 126] width 48 height 11
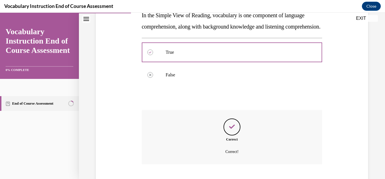
scroll to position [155, 0]
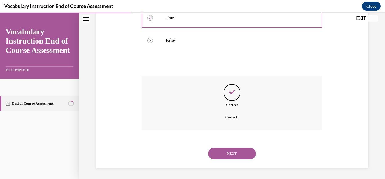
click at [230, 153] on button "NEXT" at bounding box center [232, 153] width 48 height 11
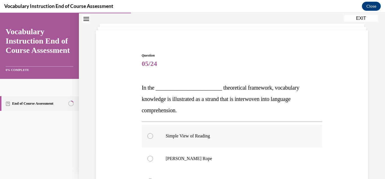
scroll to position [30, 0]
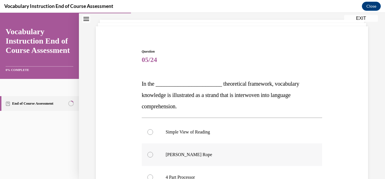
click at [150, 154] on div at bounding box center [151, 154] width 6 height 6
click at [150, 154] on input "Scarborough's Rope" at bounding box center [151, 154] width 6 height 6
radio input "true"
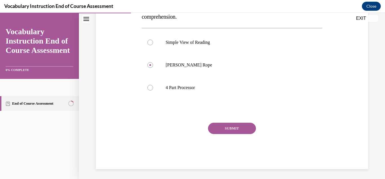
scroll to position [120, 0]
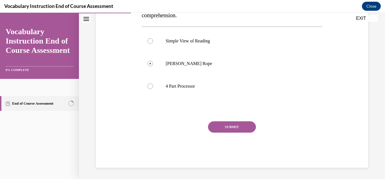
click at [239, 129] on button "SUBMIT" at bounding box center [232, 126] width 48 height 11
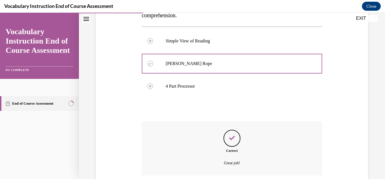
scroll to position [166, 0]
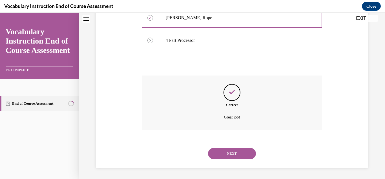
click at [235, 152] on button "NEXT" at bounding box center [232, 153] width 48 height 11
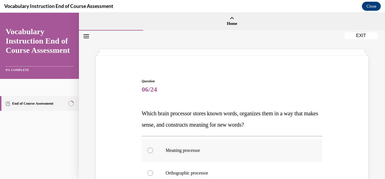
click at [150, 152] on div at bounding box center [151, 150] width 6 height 6
click at [150, 152] on input "Meaning processor" at bounding box center [151, 150] width 6 height 6
radio input "true"
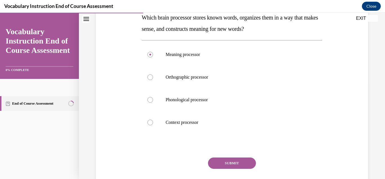
click at [240, 161] on button "SUBMIT" at bounding box center [232, 162] width 48 height 11
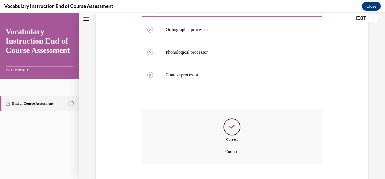
scroll to position [177, 0]
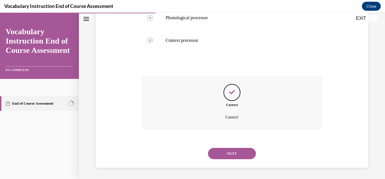
click at [239, 153] on button "NEXT" at bounding box center [232, 153] width 48 height 11
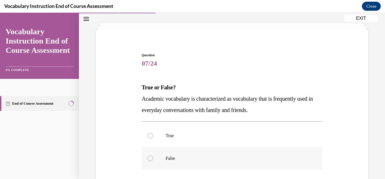
scroll to position [26, 0]
click at [149, 159] on div at bounding box center [151, 158] width 6 height 6
click at [149, 159] on input "False" at bounding box center [151, 158] width 6 height 6
radio input "true"
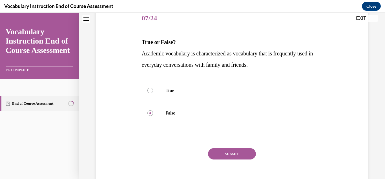
scroll to position [72, 0]
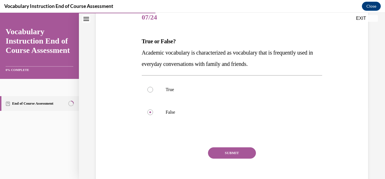
click at [236, 153] on button "SUBMIT" at bounding box center [232, 152] width 48 height 11
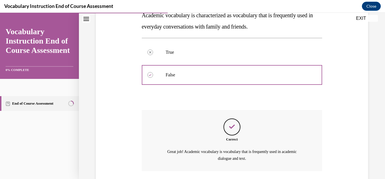
scroll to position [150, 0]
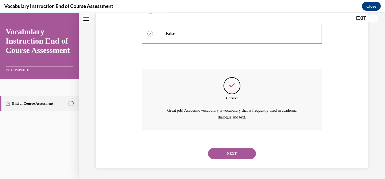
click at [236, 153] on button "NEXT" at bounding box center [232, 153] width 48 height 11
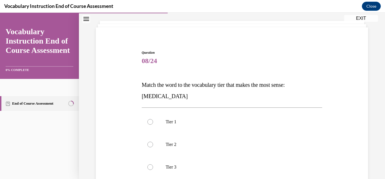
scroll to position [38, 0]
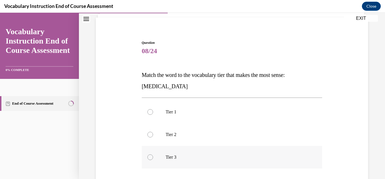
click at [153, 156] on label "Tier 3" at bounding box center [232, 157] width 181 height 23
click at [153, 156] on input "Tier 3" at bounding box center [151, 157] width 6 height 6
radio input "true"
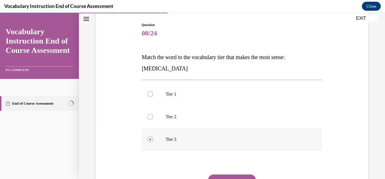
scroll to position [106, 0]
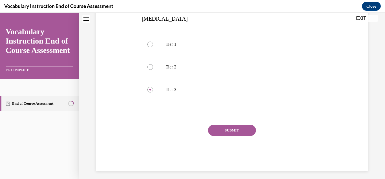
click at [233, 133] on button "SUBMIT" at bounding box center [232, 129] width 48 height 11
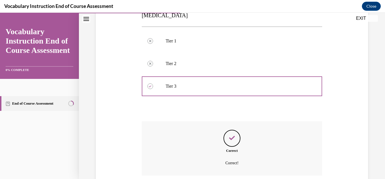
scroll to position [155, 0]
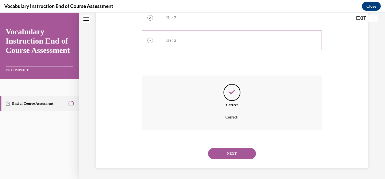
click at [228, 150] on button "NEXT" at bounding box center [232, 153] width 48 height 11
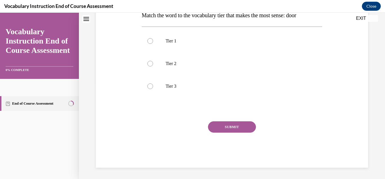
scroll to position [0, 0]
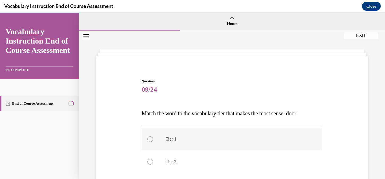
click at [149, 137] on div at bounding box center [151, 139] width 6 height 6
click at [149, 137] on input "Tier 1" at bounding box center [151, 139] width 6 height 6
radio input "true"
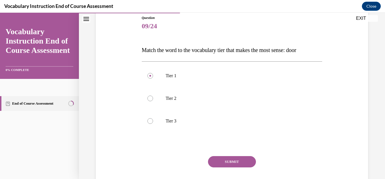
scroll to position [74, 0]
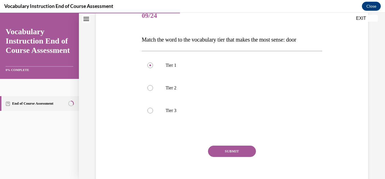
click at [226, 150] on button "SUBMIT" at bounding box center [232, 150] width 48 height 11
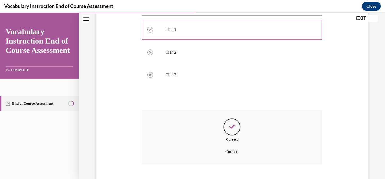
scroll to position [144, 0]
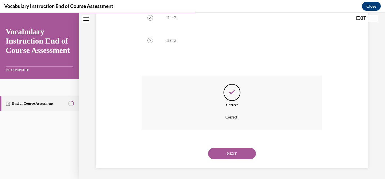
click at [229, 155] on button "NEXT" at bounding box center [232, 153] width 48 height 11
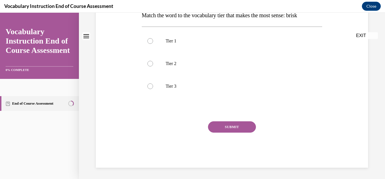
scroll to position [0, 0]
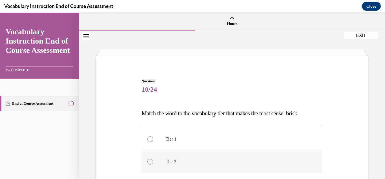
click at [151, 162] on div at bounding box center [151, 162] width 6 height 6
click at [151, 162] on input "Tier 2" at bounding box center [151, 162] width 6 height 6
radio input "true"
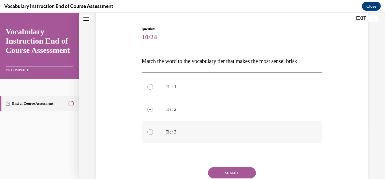
scroll to position [71, 0]
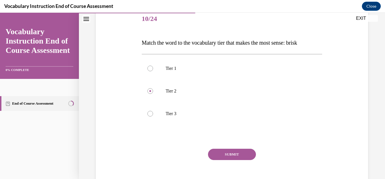
click at [233, 152] on button "SUBMIT" at bounding box center [232, 153] width 48 height 11
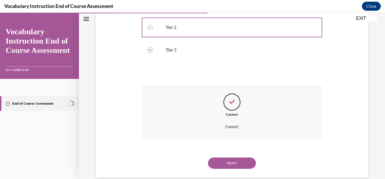
scroll to position [144, 0]
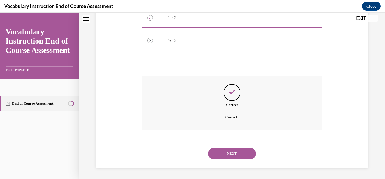
click at [232, 155] on button "NEXT" at bounding box center [232, 153] width 48 height 11
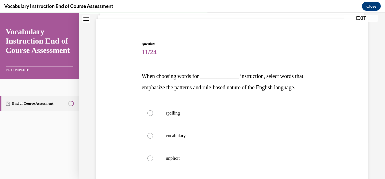
scroll to position [42, 0]
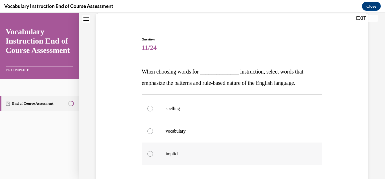
click at [151, 155] on div at bounding box center [151, 154] width 6 height 6
click at [151, 155] on input "implicit" at bounding box center [151, 154] width 6 height 6
radio input "true"
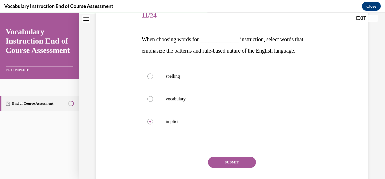
click at [236, 159] on button "SUBMIT" at bounding box center [232, 161] width 48 height 11
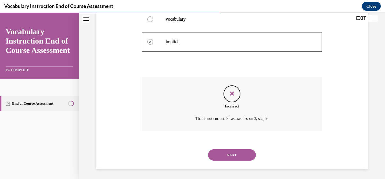
scroll to position [155, 0]
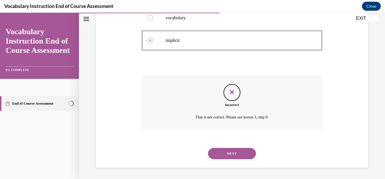
click at [243, 153] on button "NEXT" at bounding box center [232, 153] width 48 height 11
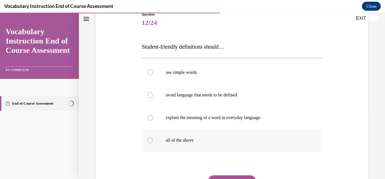
scroll to position [67, 0]
click at [153, 141] on label "all of the above" at bounding box center [232, 139] width 181 height 23
click at [153, 141] on input "all of the above" at bounding box center [151, 140] width 6 height 6
radio input "true"
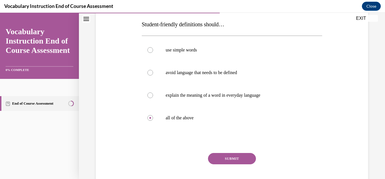
click at [245, 157] on button "SUBMIT" at bounding box center [232, 158] width 48 height 11
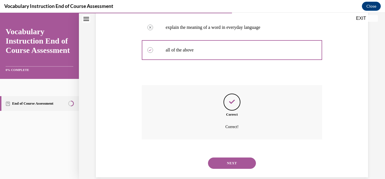
scroll to position [166, 0]
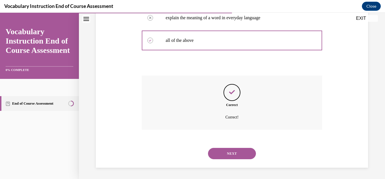
click at [241, 154] on button "NEXT" at bounding box center [232, 153] width 48 height 11
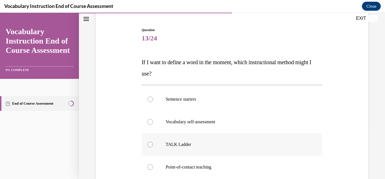
scroll to position [52, 0]
click at [150, 144] on div at bounding box center [151, 144] width 6 height 6
click at [150, 144] on input "TALK Ladder" at bounding box center [151, 144] width 6 height 6
radio input "true"
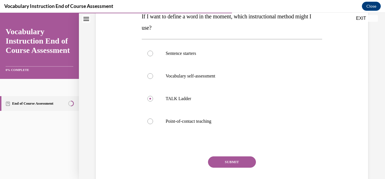
click at [237, 164] on button "SUBMIT" at bounding box center [232, 161] width 48 height 11
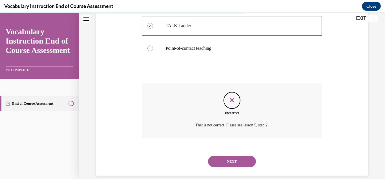
scroll to position [174, 0]
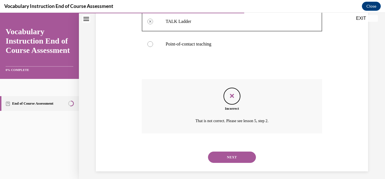
click at [235, 154] on button "NEXT" at bounding box center [232, 156] width 48 height 11
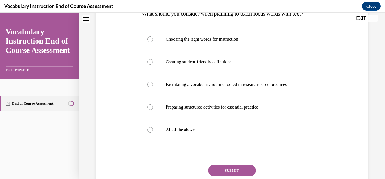
scroll to position [100, 0]
click at [151, 130] on div at bounding box center [151, 129] width 6 height 6
click at [151, 130] on input "All of the above" at bounding box center [151, 129] width 6 height 6
radio input "true"
click at [241, 169] on button "SUBMIT" at bounding box center [232, 169] width 48 height 11
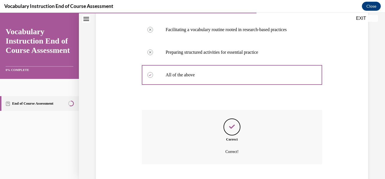
scroll to position [189, 0]
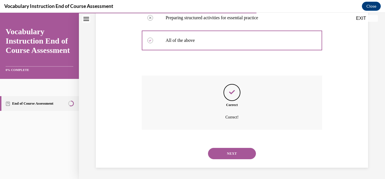
click at [240, 152] on button "NEXT" at bounding box center [232, 153] width 48 height 11
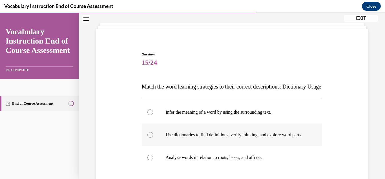
scroll to position [34, 0]
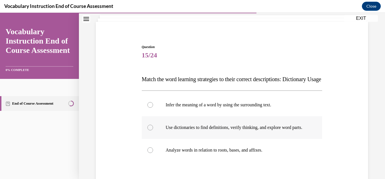
click at [150, 130] on div at bounding box center [151, 127] width 6 height 6
click at [150, 130] on input "Use dictionaries to find definitions, verify thinking, and explore word parts." at bounding box center [151, 127] width 6 height 6
radio input "true"
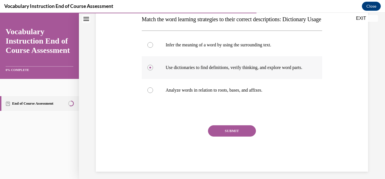
scroll to position [99, 0]
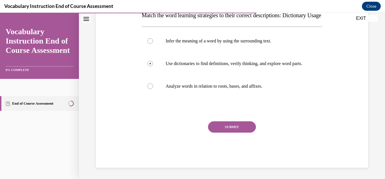
click at [230, 132] on button "SUBMIT" at bounding box center [232, 126] width 48 height 11
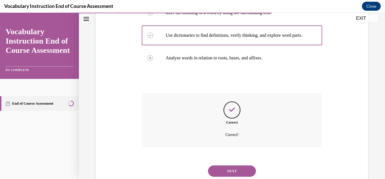
scroll to position [161, 0]
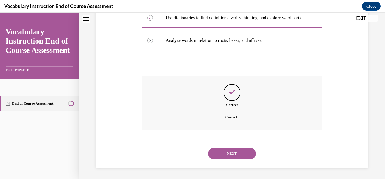
click at [237, 153] on button "NEXT" at bounding box center [232, 153] width 48 height 11
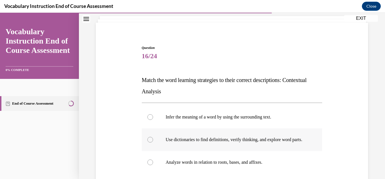
scroll to position [52, 0]
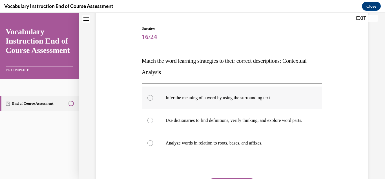
click at [150, 98] on div at bounding box center [151, 98] width 6 height 6
click at [150, 98] on input "Infer the meaning of a word by using the surrounding text." at bounding box center [151, 98] width 6 height 6
radio input "true"
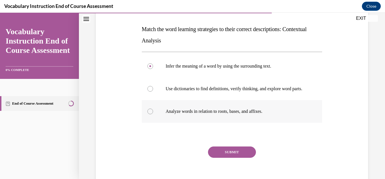
scroll to position [87, 0]
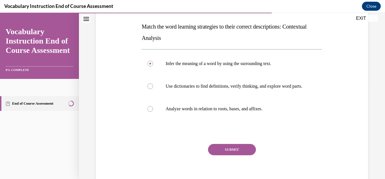
click at [236, 155] on button "SUBMIT" at bounding box center [232, 149] width 48 height 11
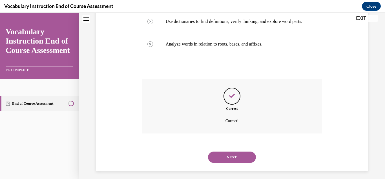
scroll to position [155, 0]
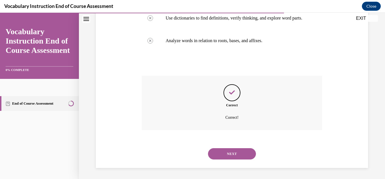
click at [235, 159] on button "NEXT" at bounding box center [232, 153] width 48 height 11
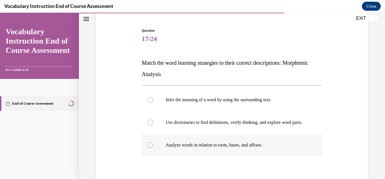
scroll to position [57, 0]
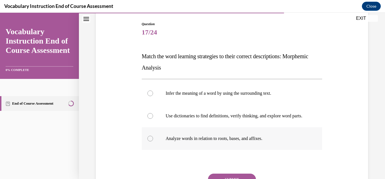
click at [150, 141] on div at bounding box center [151, 138] width 6 height 6
click at [150, 141] on input "Analyze words in relation to roots, bases, and affixes." at bounding box center [151, 138] width 6 height 6
radio input "true"
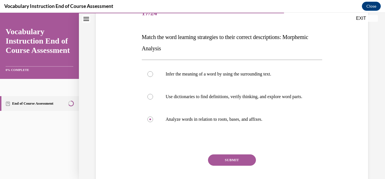
click at [238, 164] on button "SUBMIT" at bounding box center [232, 159] width 48 height 11
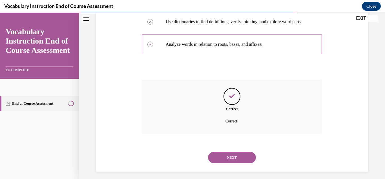
scroll to position [161, 0]
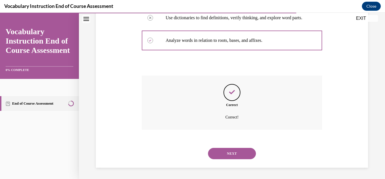
click at [238, 155] on button "NEXT" at bounding box center [232, 153] width 48 height 11
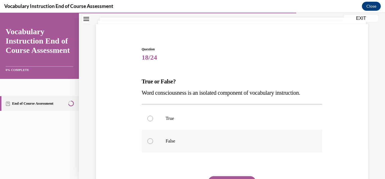
scroll to position [32, 0]
click at [152, 141] on div at bounding box center [151, 141] width 6 height 6
click at [152, 141] on input "False" at bounding box center [151, 141] width 6 height 6
radio input "true"
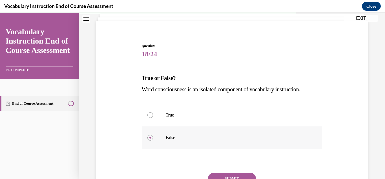
scroll to position [53, 0]
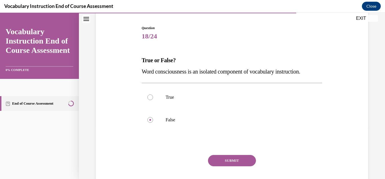
click at [238, 159] on button "SUBMIT" at bounding box center [232, 160] width 48 height 11
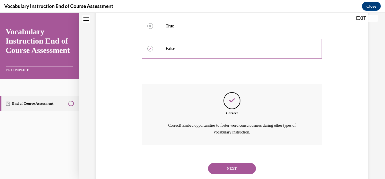
scroll to position [139, 0]
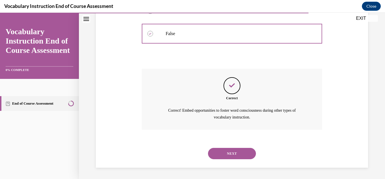
click at [234, 152] on button "NEXT" at bounding box center [232, 153] width 48 height 11
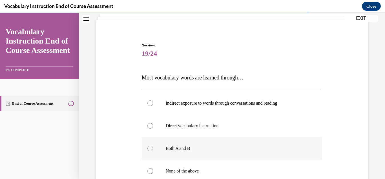
scroll to position [36, 0]
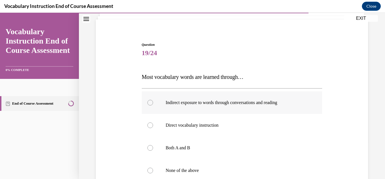
click at [149, 104] on div at bounding box center [151, 103] width 6 height 6
click at [149, 104] on input "Indirect exposure to words through conversations and reading" at bounding box center [151, 103] width 6 height 6
radio input "true"
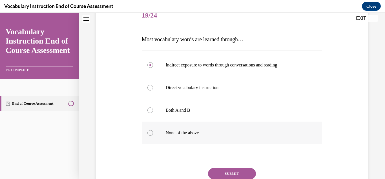
scroll to position [84, 0]
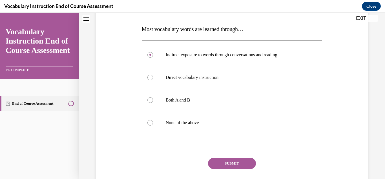
click at [238, 162] on button "SUBMIT" at bounding box center [232, 162] width 48 height 11
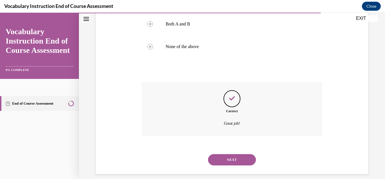
scroll to position [162, 0]
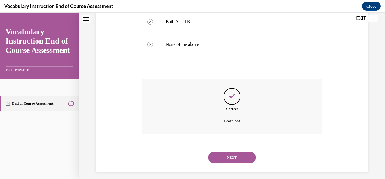
click at [238, 158] on button "NEXT" at bounding box center [232, 156] width 48 height 11
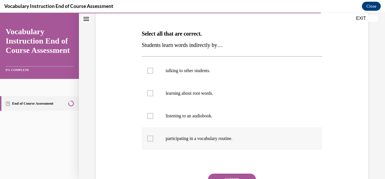
scroll to position [88, 0]
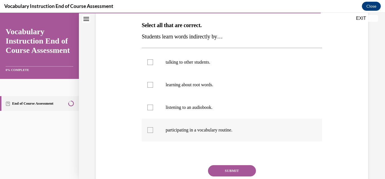
click at [151, 131] on div at bounding box center [151, 130] width 6 height 6
click at [151, 131] on input "participating in a vocabulary routine." at bounding box center [151, 130] width 6 height 6
checkbox input "true"
click at [151, 85] on div at bounding box center [151, 85] width 6 height 6
click at [151, 85] on input "learning about root words." at bounding box center [151, 85] width 6 height 6
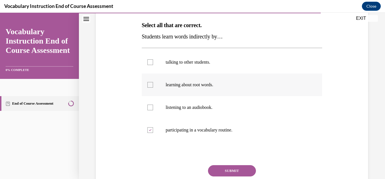
checkbox input "true"
click at [150, 59] on div at bounding box center [151, 62] width 6 height 6
click at [150, 59] on input "talking to other students." at bounding box center [151, 62] width 6 height 6
checkbox input "true"
click at [234, 170] on button "SUBMIT" at bounding box center [232, 170] width 48 height 11
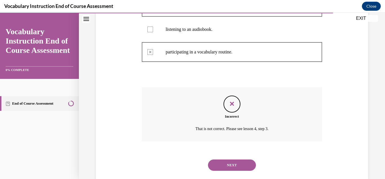
scroll to position [177, 0]
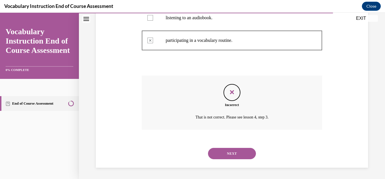
click at [241, 151] on button "NEXT" at bounding box center [232, 153] width 48 height 11
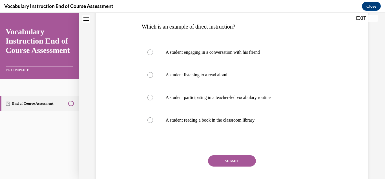
scroll to position [90, 0]
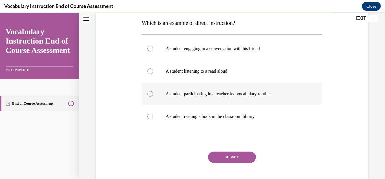
click at [151, 96] on label "A student participating in a teacher-led vocabulary routine" at bounding box center [232, 93] width 181 height 23
click at [151, 96] on input "A student participating in a teacher-led vocabulary routine" at bounding box center [151, 94] width 6 height 6
radio input "true"
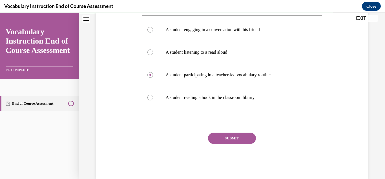
scroll to position [119, 0]
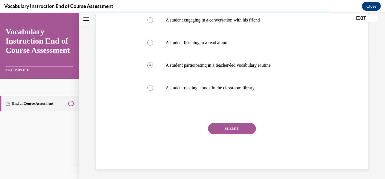
click at [225, 130] on button "SUBMIT" at bounding box center [232, 128] width 48 height 11
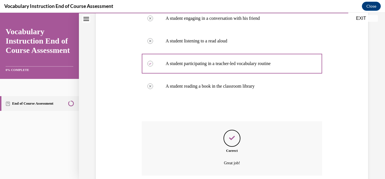
scroll to position [166, 0]
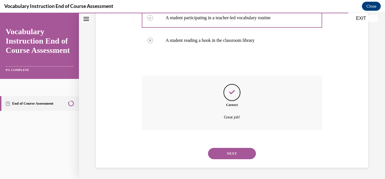
click at [233, 152] on button "NEXT" at bounding box center [232, 153] width 48 height 11
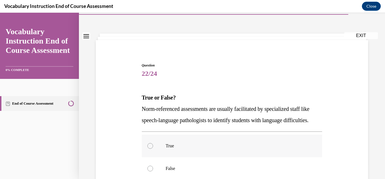
scroll to position [20, 0]
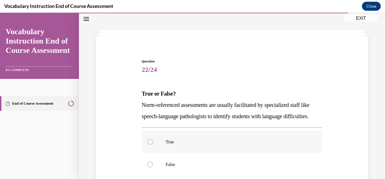
click at [149, 153] on label "True" at bounding box center [232, 141] width 181 height 23
click at [149, 144] on input "True" at bounding box center [151, 142] width 6 height 6
radio input "true"
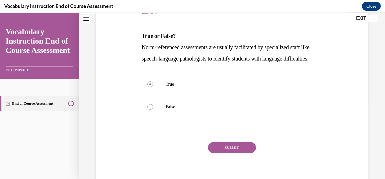
scroll to position [82, 0]
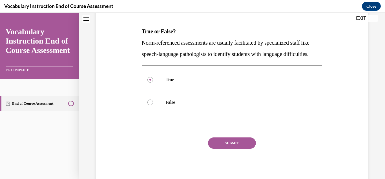
click at [241, 148] on button "SUBMIT" at bounding box center [232, 142] width 48 height 11
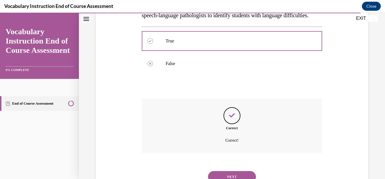
scroll to position [155, 0]
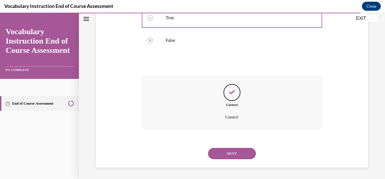
click at [237, 152] on button "NEXT" at bounding box center [232, 153] width 48 height 11
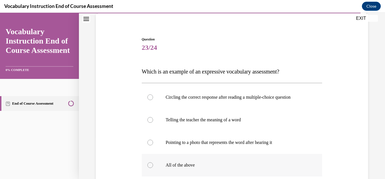
scroll to position [47, 0]
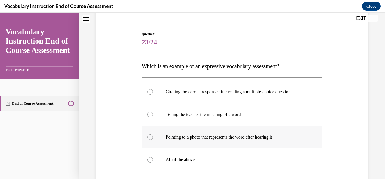
click at [151, 137] on div at bounding box center [151, 137] width 6 height 6
click at [151, 137] on input "Pointing to a photo that represents the word after hearing it" at bounding box center [151, 137] width 6 height 6
radio input "true"
click at [151, 92] on div at bounding box center [151, 92] width 6 height 6
click at [151, 92] on input "Circling the correct response after reading a multiple-choice question" at bounding box center [151, 92] width 6 height 6
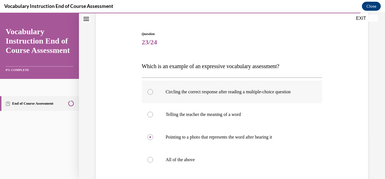
radio input "true"
click at [150, 160] on div at bounding box center [151, 160] width 6 height 6
click at [150, 160] on input "All of the above" at bounding box center [151, 160] width 6 height 6
radio input "true"
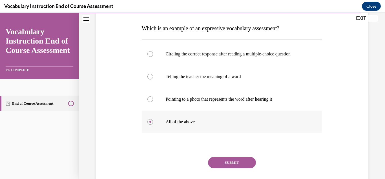
scroll to position [85, 0]
click at [151, 98] on div at bounding box center [151, 99] width 6 height 6
click at [151, 98] on input "Pointing to a photo that represents the word after hearing it" at bounding box center [151, 99] width 6 height 6
radio input "true"
click at [236, 156] on button "SUBMIT" at bounding box center [232, 161] width 48 height 11
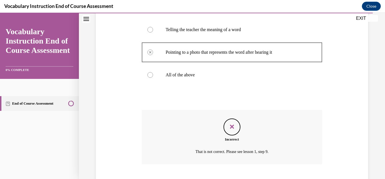
scroll to position [166, 0]
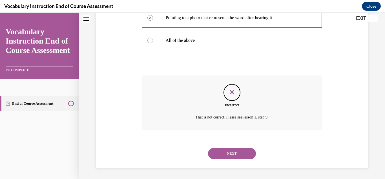
click at [228, 156] on button "NEXT" at bounding box center [232, 153] width 48 height 11
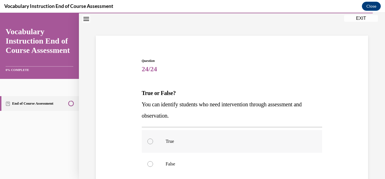
scroll to position [21, 0]
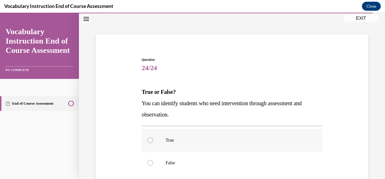
click at [152, 140] on div at bounding box center [151, 140] width 6 height 6
click at [152, 140] on input "True" at bounding box center [151, 140] width 6 height 6
radio input "true"
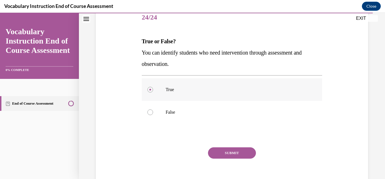
scroll to position [77, 0]
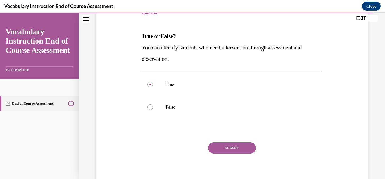
click at [231, 146] on button "SUBMIT" at bounding box center [232, 147] width 48 height 11
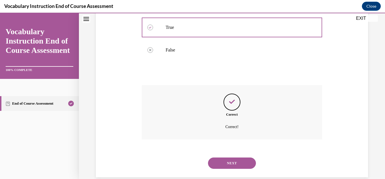
scroll to position [144, 0]
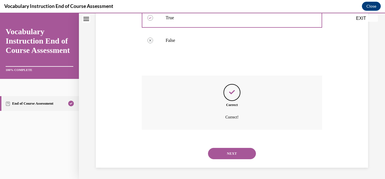
click at [233, 152] on button "NEXT" at bounding box center [232, 153] width 48 height 11
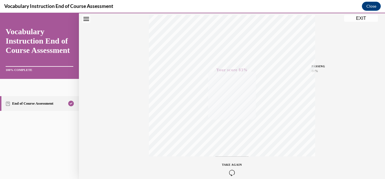
scroll to position [123, 0]
click at [361, 18] on button "EXIT" at bounding box center [361, 18] width 34 height 7
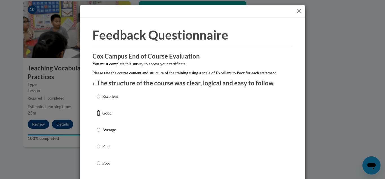
click at [99, 116] on input "Good" at bounding box center [99, 113] width 4 height 6
radio input "true"
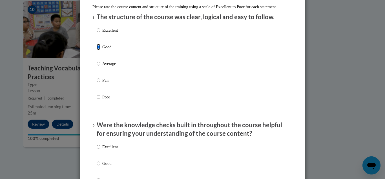
scroll to position [111, 0]
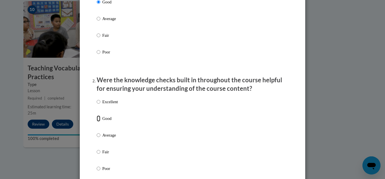
click at [98, 121] on input "Good" at bounding box center [99, 118] width 4 height 6
radio input "true"
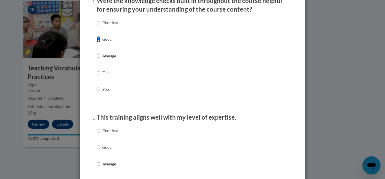
scroll to position [215, 0]
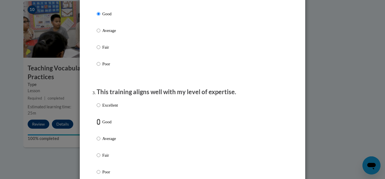
click at [99, 125] on input "Good" at bounding box center [99, 121] width 4 height 6
radio input "true"
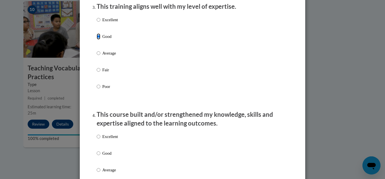
scroll to position [354, 0]
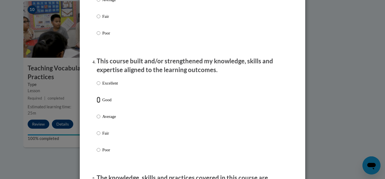
click at [98, 103] on input "Good" at bounding box center [99, 99] width 4 height 6
radio input "true"
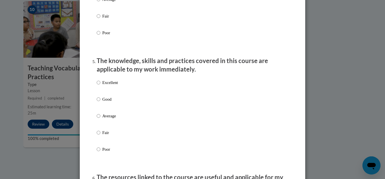
scroll to position [472, 0]
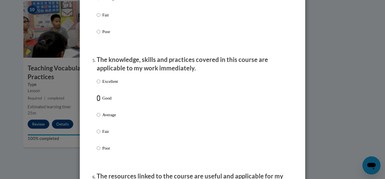
click at [97, 101] on input "Good" at bounding box center [99, 98] width 4 height 6
radio input "true"
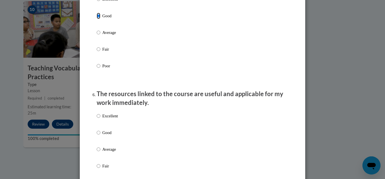
scroll to position [556, 0]
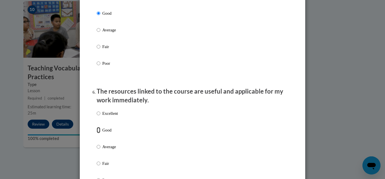
click at [97, 133] on input "Good" at bounding box center [99, 130] width 4 height 6
radio input "true"
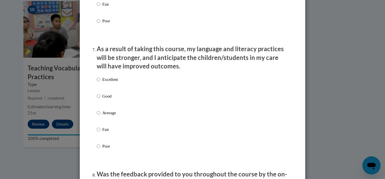
scroll to position [724, 0]
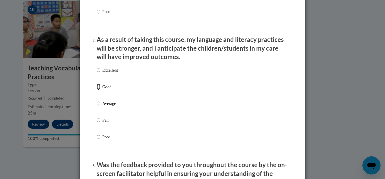
click at [98, 90] on input "Good" at bounding box center [99, 87] width 4 height 6
radio input "true"
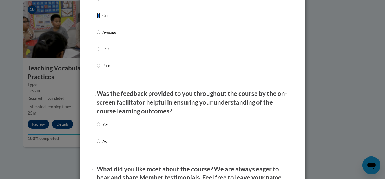
scroll to position [796, 0]
click at [99, 127] on input "Yes" at bounding box center [99, 124] width 4 height 6
radio input "true"
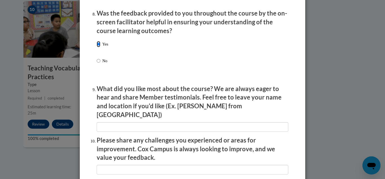
scroll to position [878, 0]
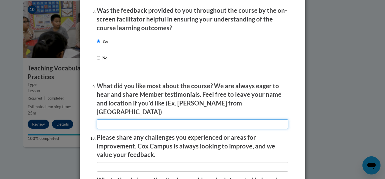
click at [121, 120] on input "textbox" at bounding box center [193, 124] width 192 height 10
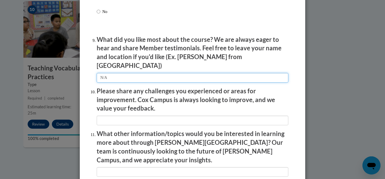
scroll to position [935, 0]
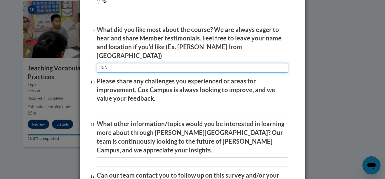
type input "N/A"
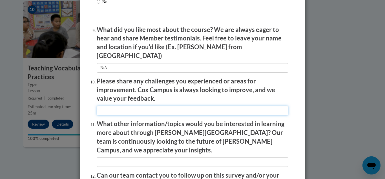
click at [111, 106] on input "textbox" at bounding box center [193, 111] width 192 height 10
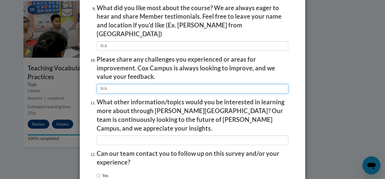
scroll to position [969, 0]
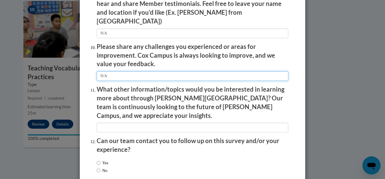
type input "N/A"
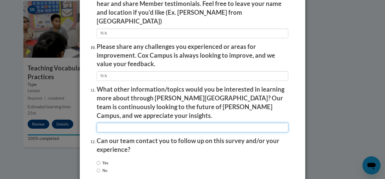
click at [107, 122] on input "textbox" at bounding box center [193, 127] width 192 height 10
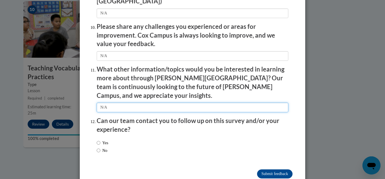
scroll to position [994, 0]
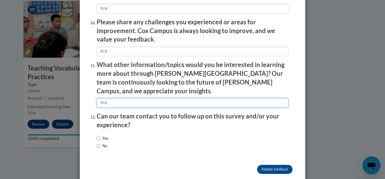
type input "N/A"
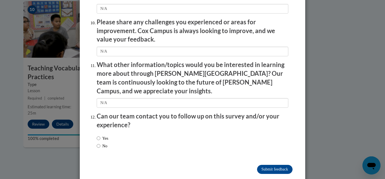
click at [100, 142] on input "No" at bounding box center [99, 145] width 4 height 6
radio input "true"
click at [277, 164] on input "Submit feedback" at bounding box center [275, 168] width 36 height 9
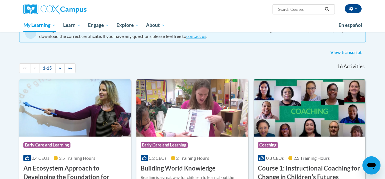
scroll to position [9, 0]
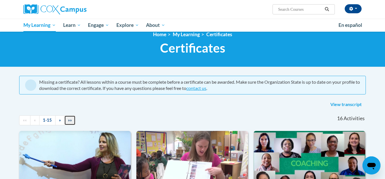
click at [71, 121] on span "»»" at bounding box center [70, 119] width 4 height 5
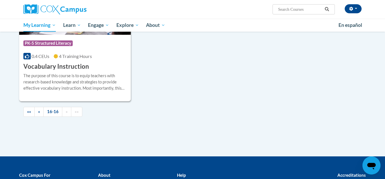
scroll to position [162, 0]
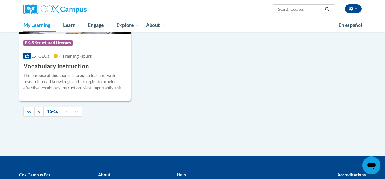
click at [85, 74] on div "The purpose of this course is to equip teachers with research-based knowledge a…" at bounding box center [74, 81] width 103 height 19
